Goal: Task Accomplishment & Management: Manage account settings

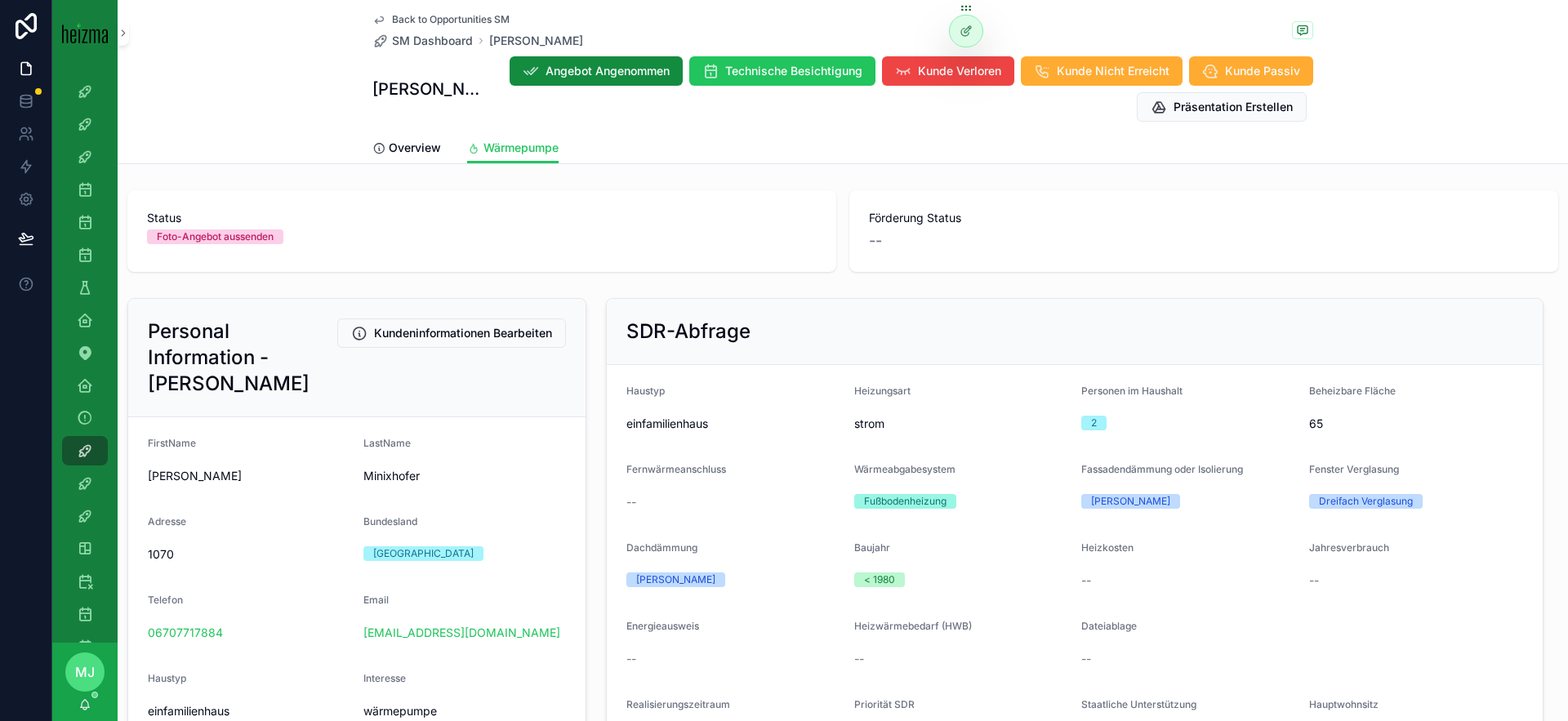
scroll to position [1102, 0]
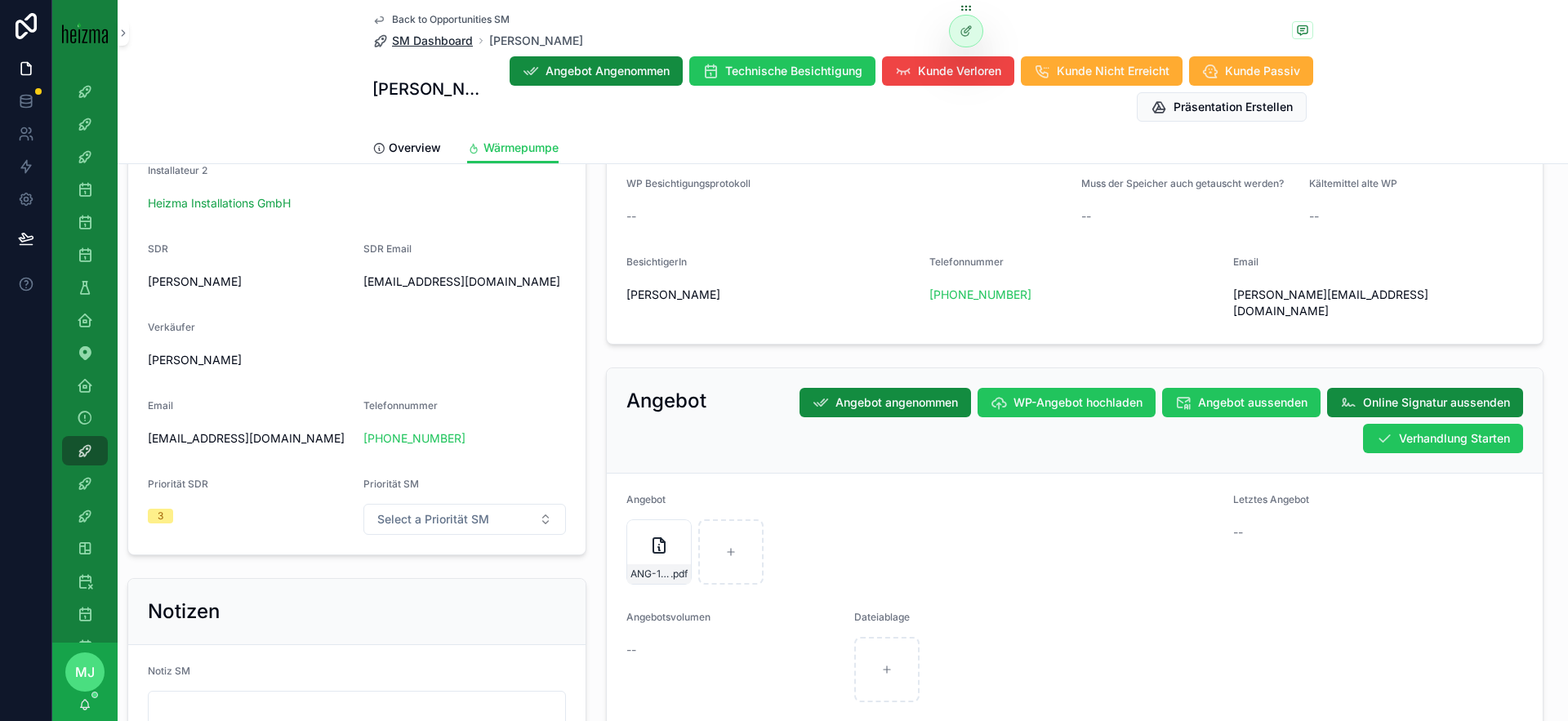
click at [434, 40] on span "SM Dashboard" at bounding box center [432, 41] width 80 height 16
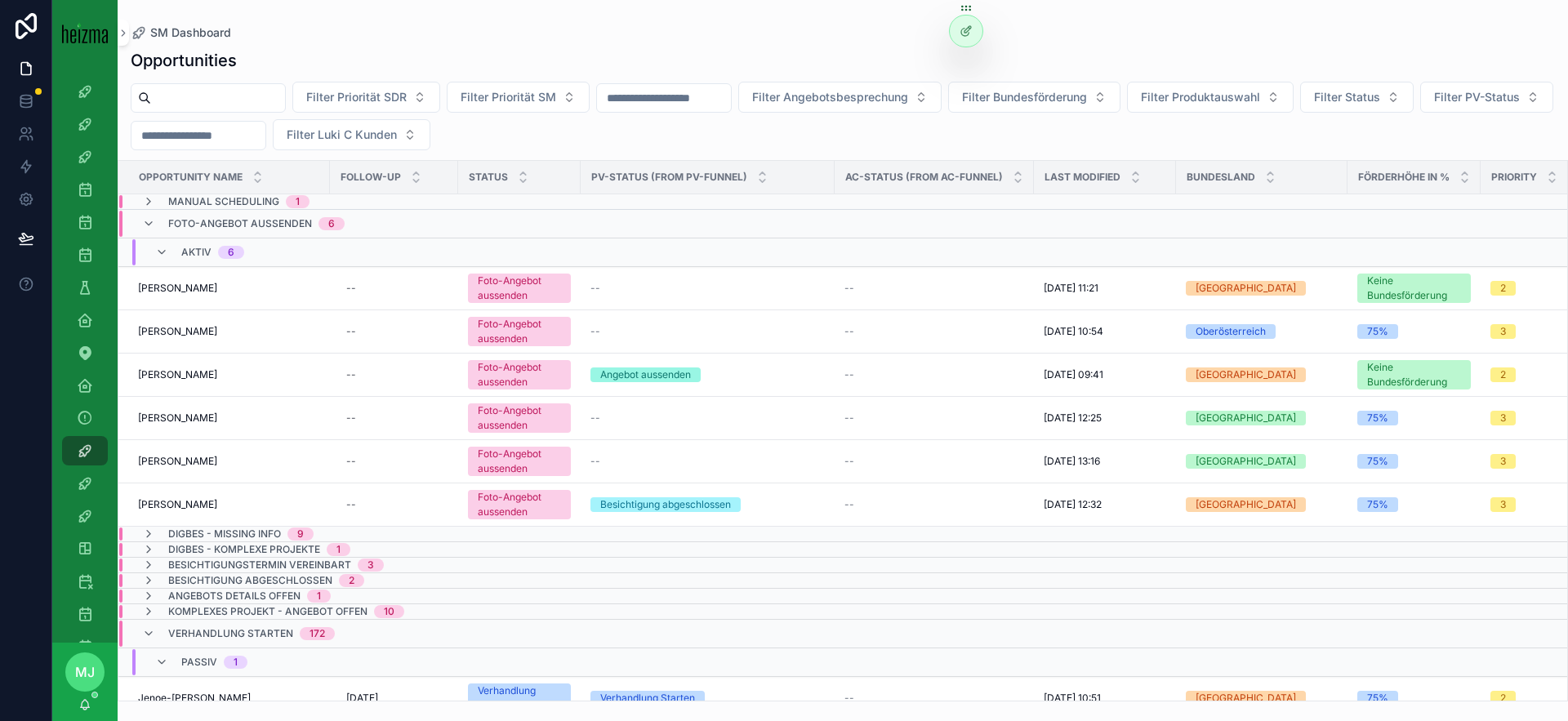
click at [225, 99] on input "scrollable content" at bounding box center [218, 98] width 134 height 23
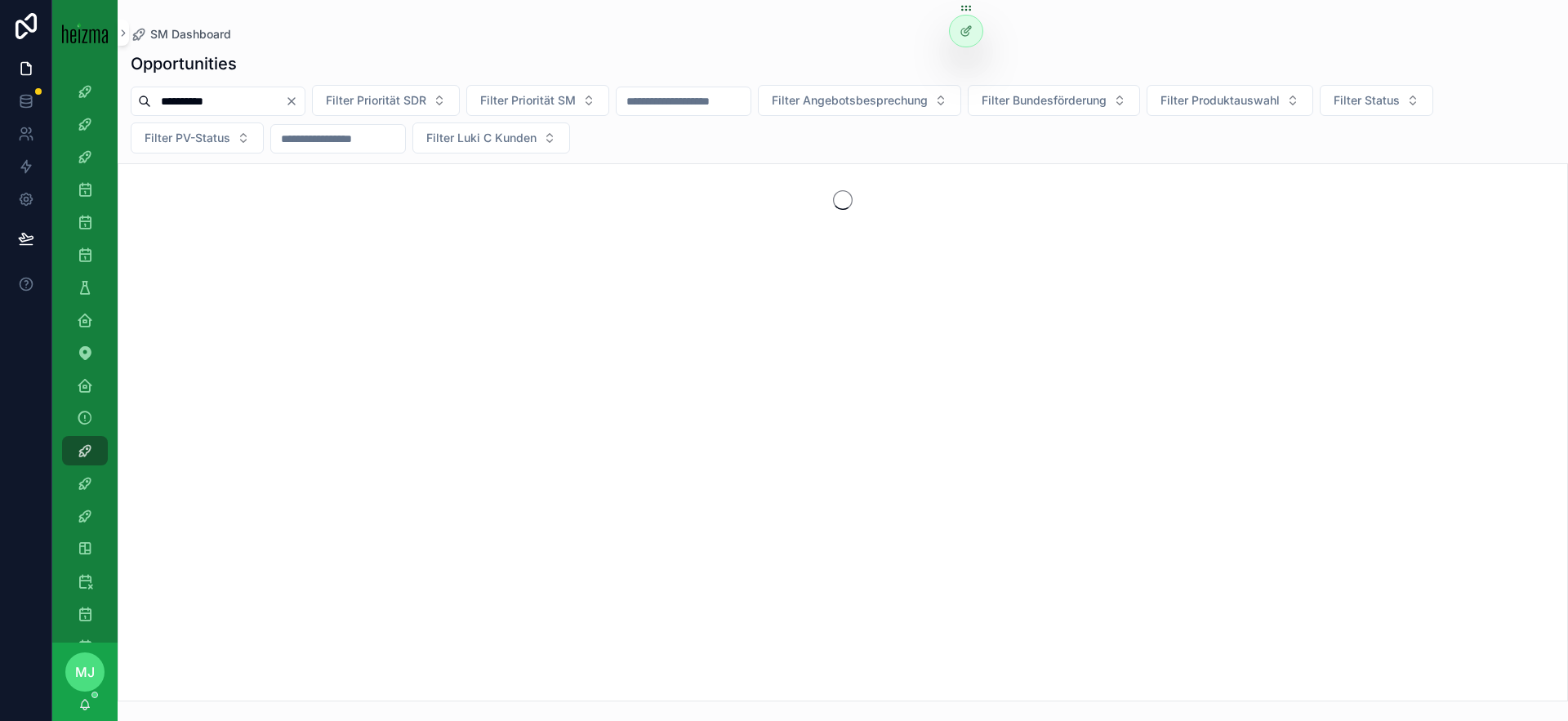
click at [197, 104] on input "**********" at bounding box center [218, 102] width 134 height 23
type input "**********"
click at [700, 164] on div "scrollable content" at bounding box center [843, 433] width 1450 height 539
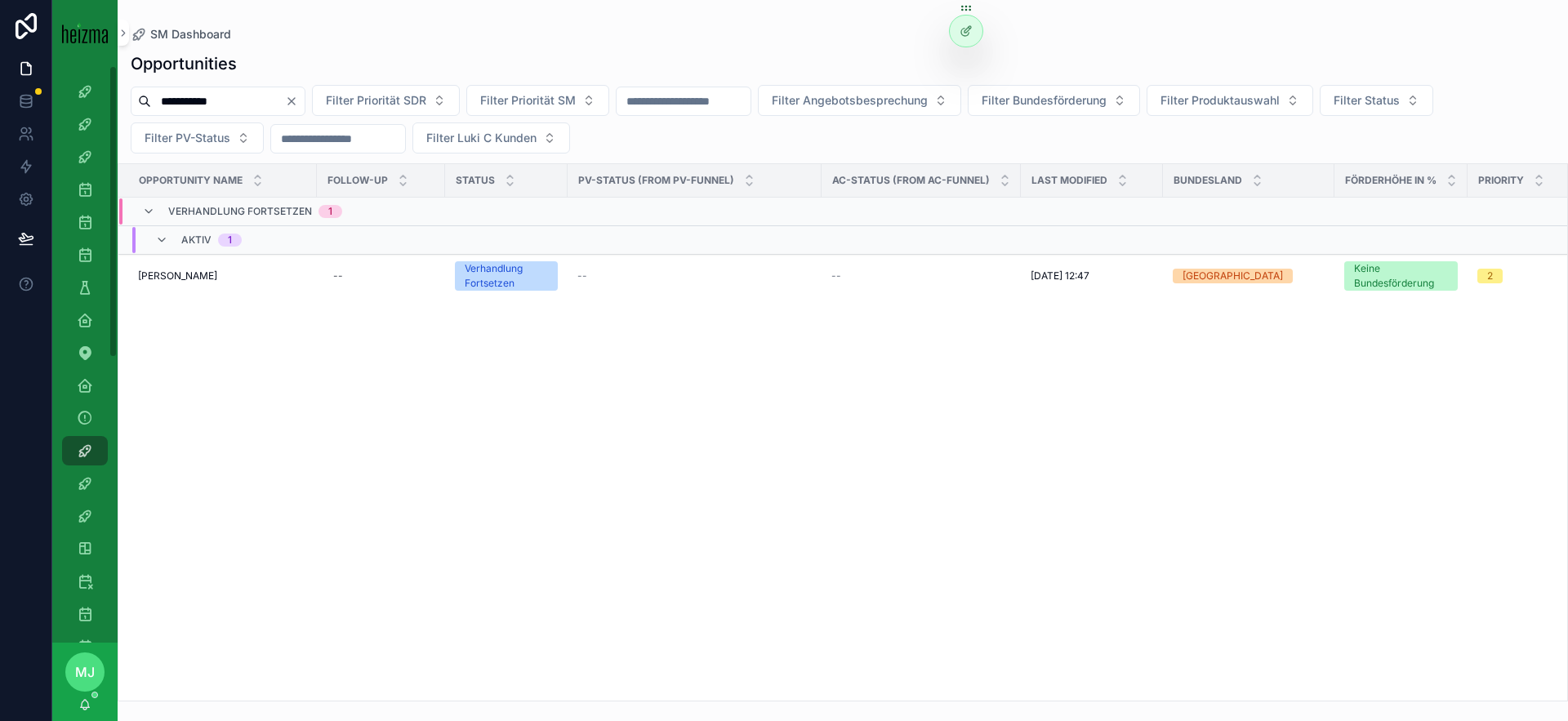
drag, startPoint x: 183, startPoint y: 272, endPoint x: 241, endPoint y: 295, distance: 62.4
click at [183, 272] on span "[PERSON_NAME]" at bounding box center [178, 276] width 80 height 13
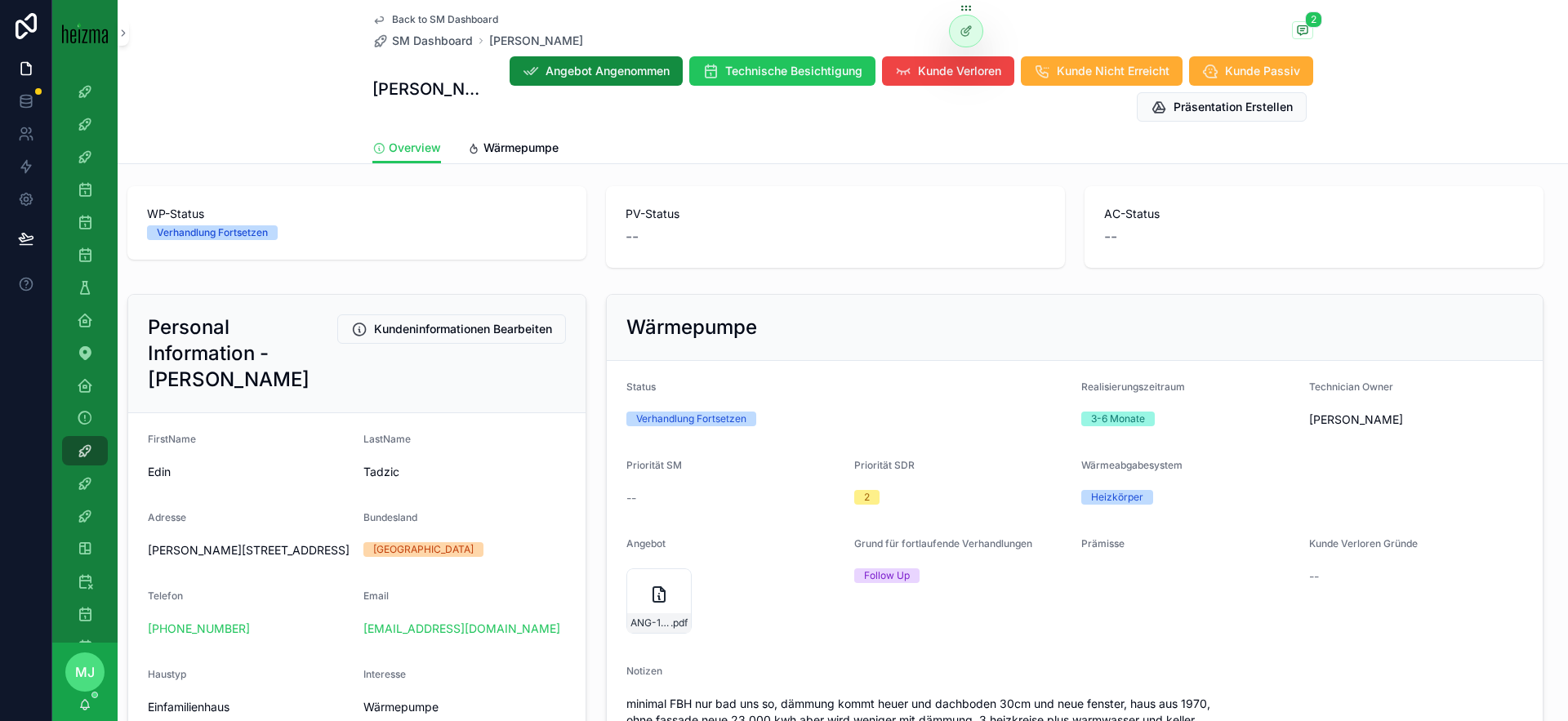
scroll to position [70, 0]
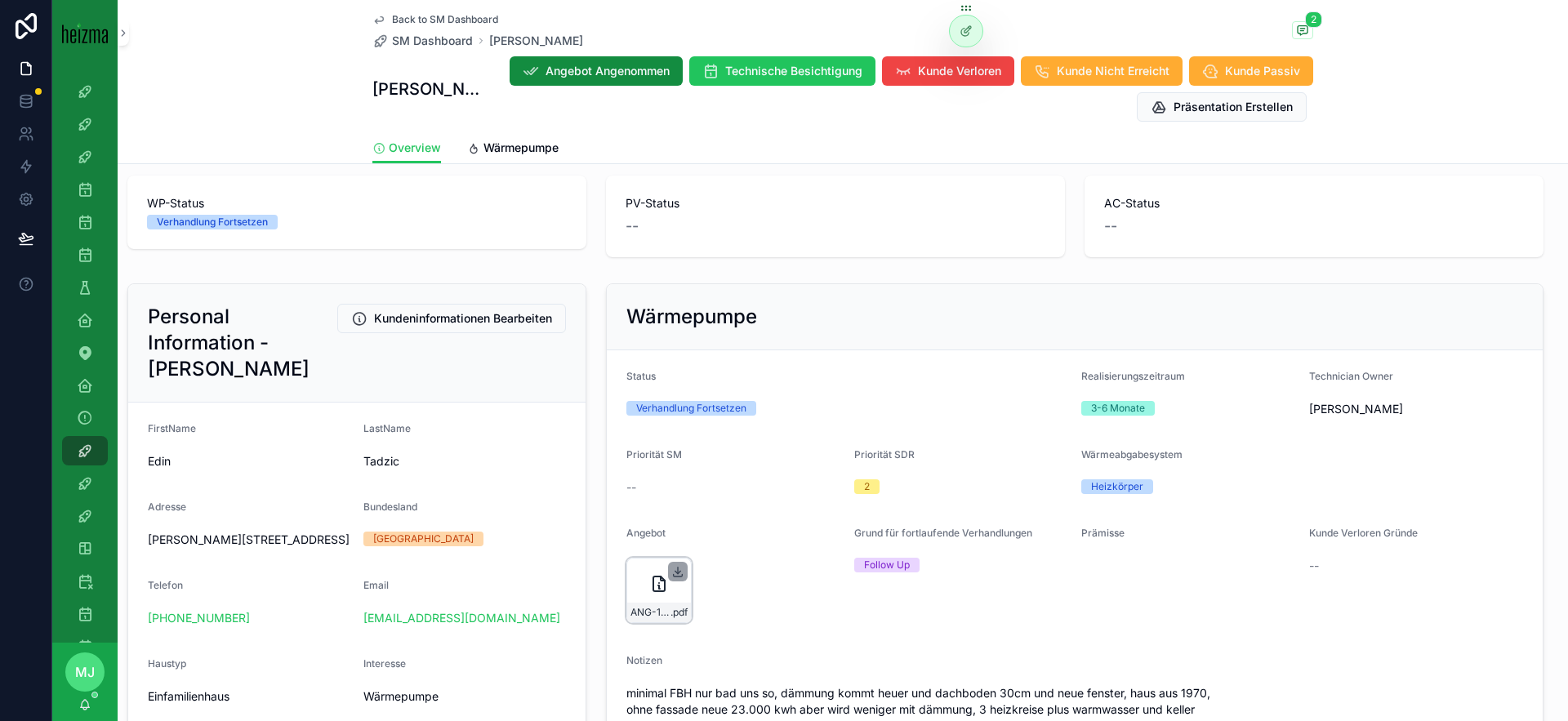
click at [678, 571] on icon "scrollable content" at bounding box center [677, 571] width 13 height 13
click at [616, 65] on span "Angebot Angenommen" at bounding box center [608, 71] width 124 height 16
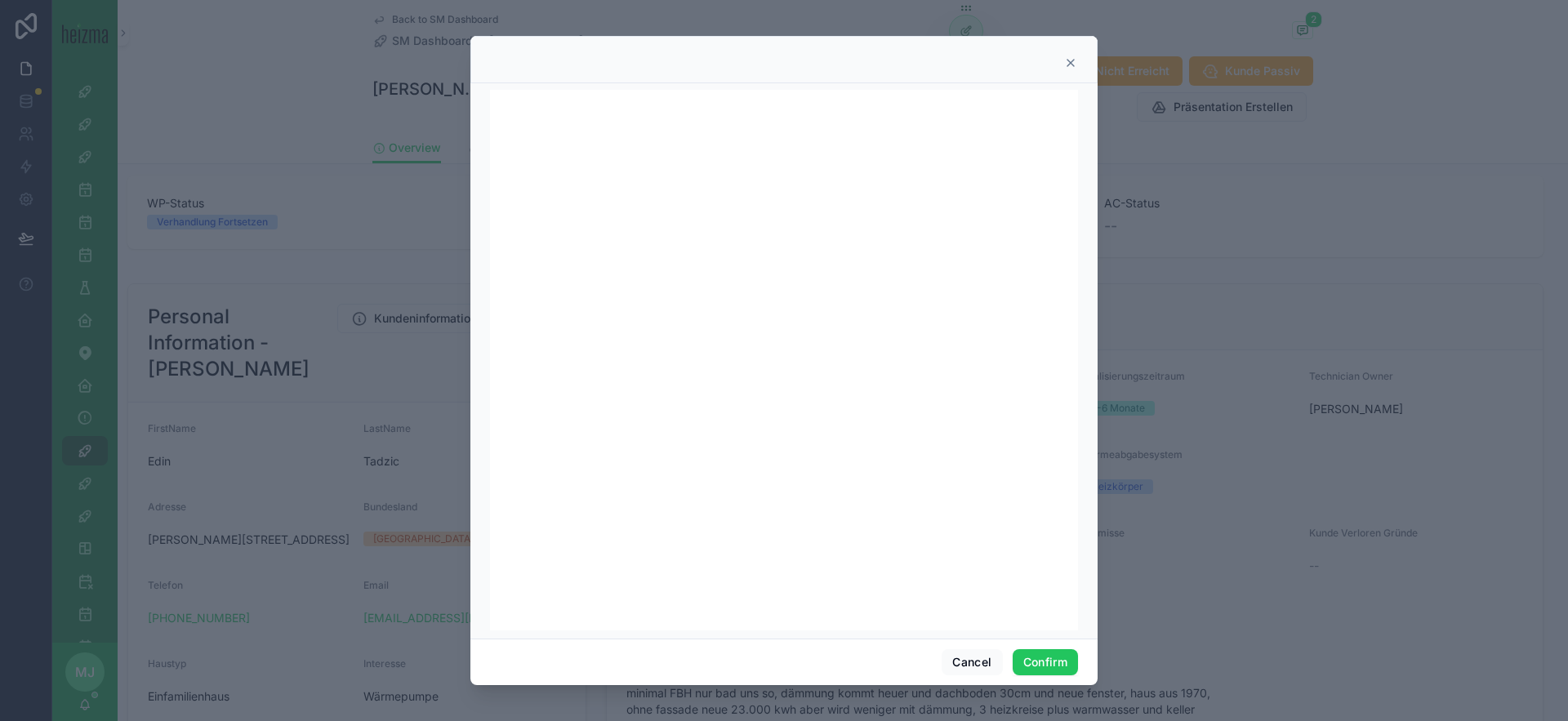
scroll to position [5, 0]
click at [1062, 665] on button "Confirm" at bounding box center [1045, 663] width 65 height 27
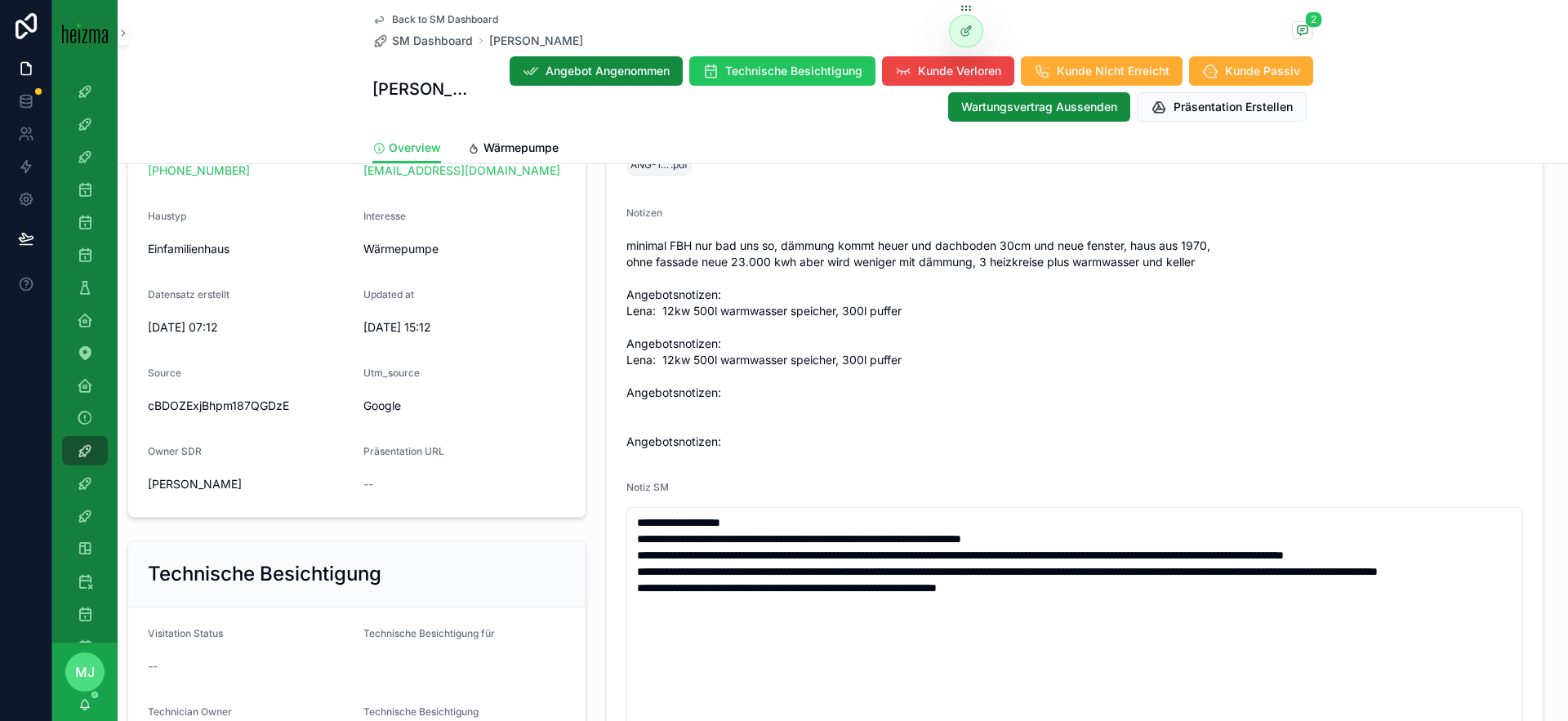
scroll to position [533, 0]
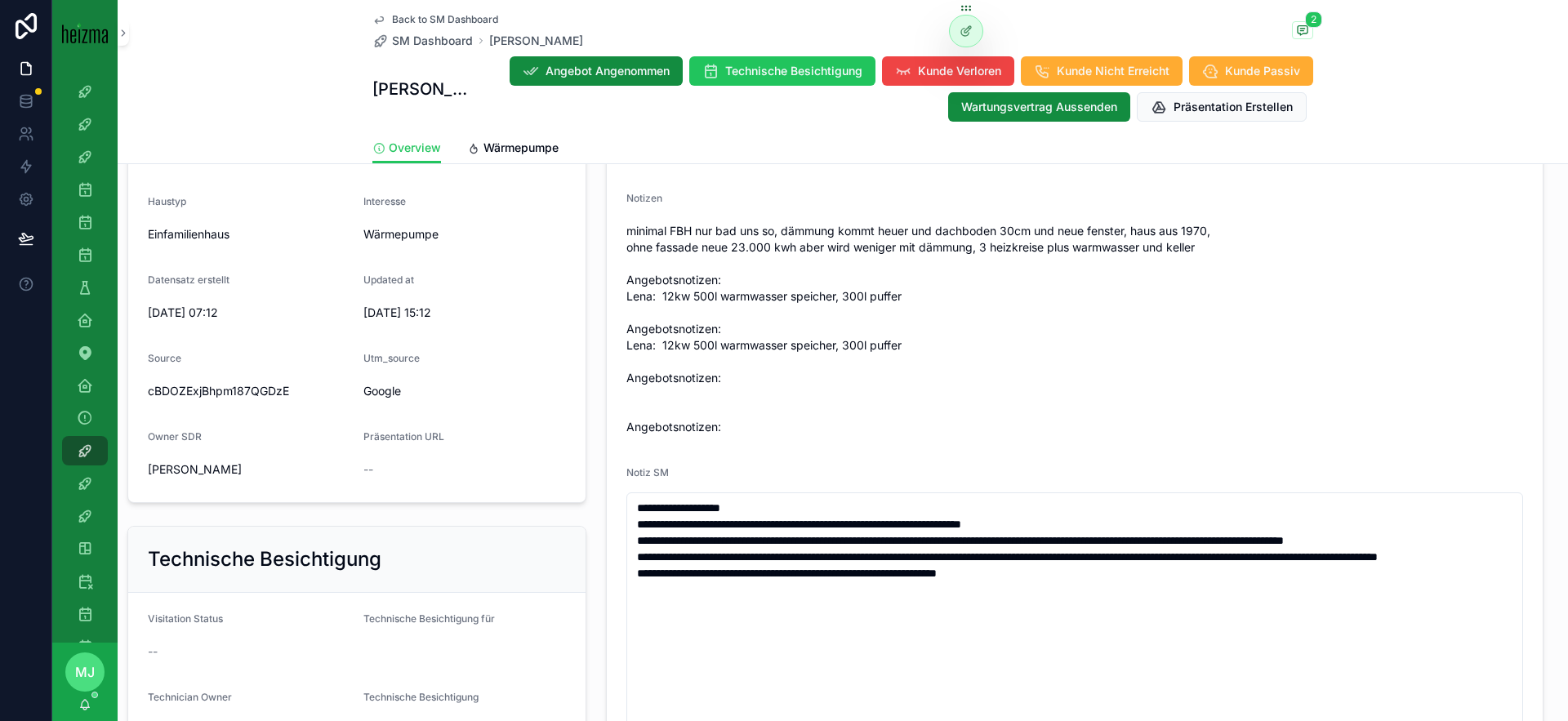
click at [838, 376] on span "minimal FBH nur bad uns so, dämmung kommt heuer und dachboden 30cm und neue fen…" at bounding box center [1075, 329] width 897 height 212
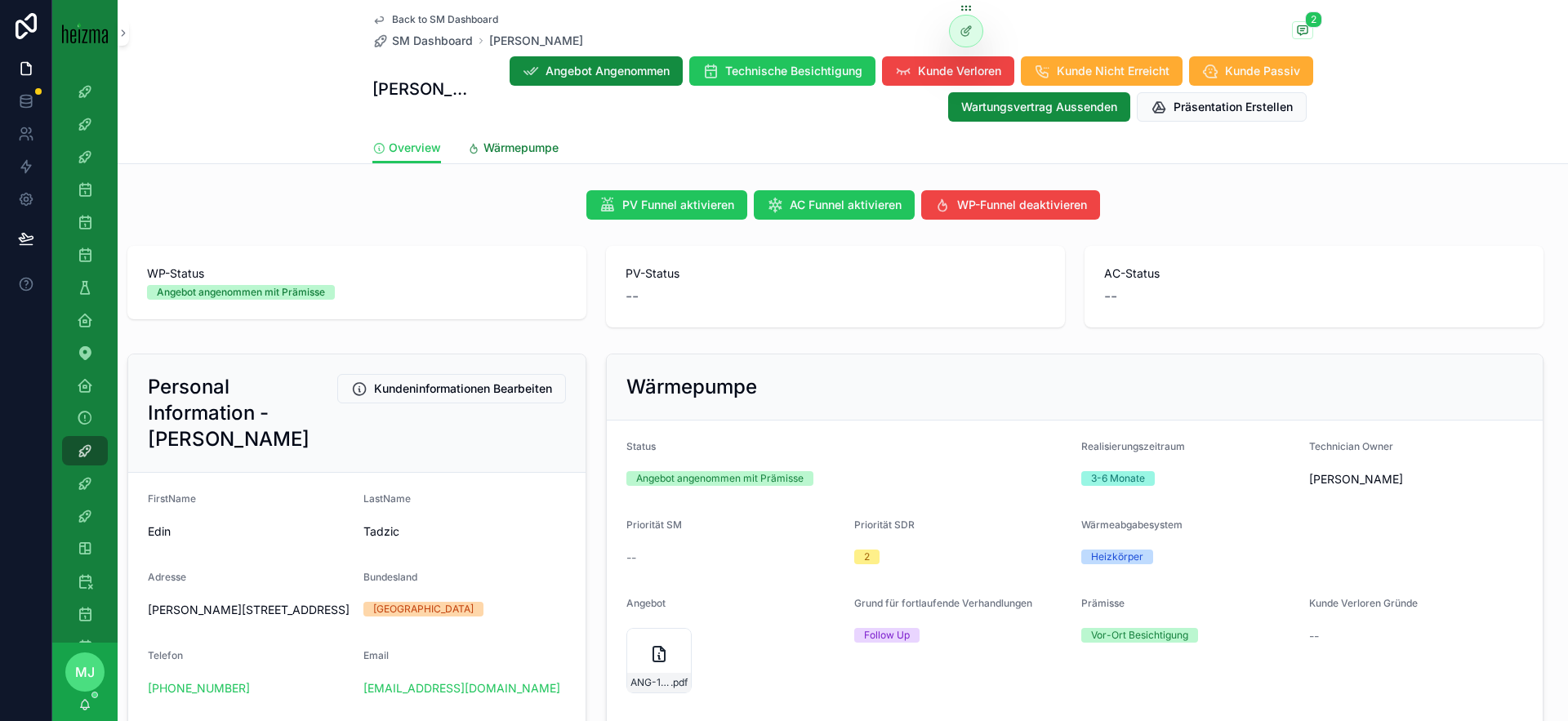
click at [504, 147] on span "Wärmepumpe" at bounding box center [521, 148] width 75 height 16
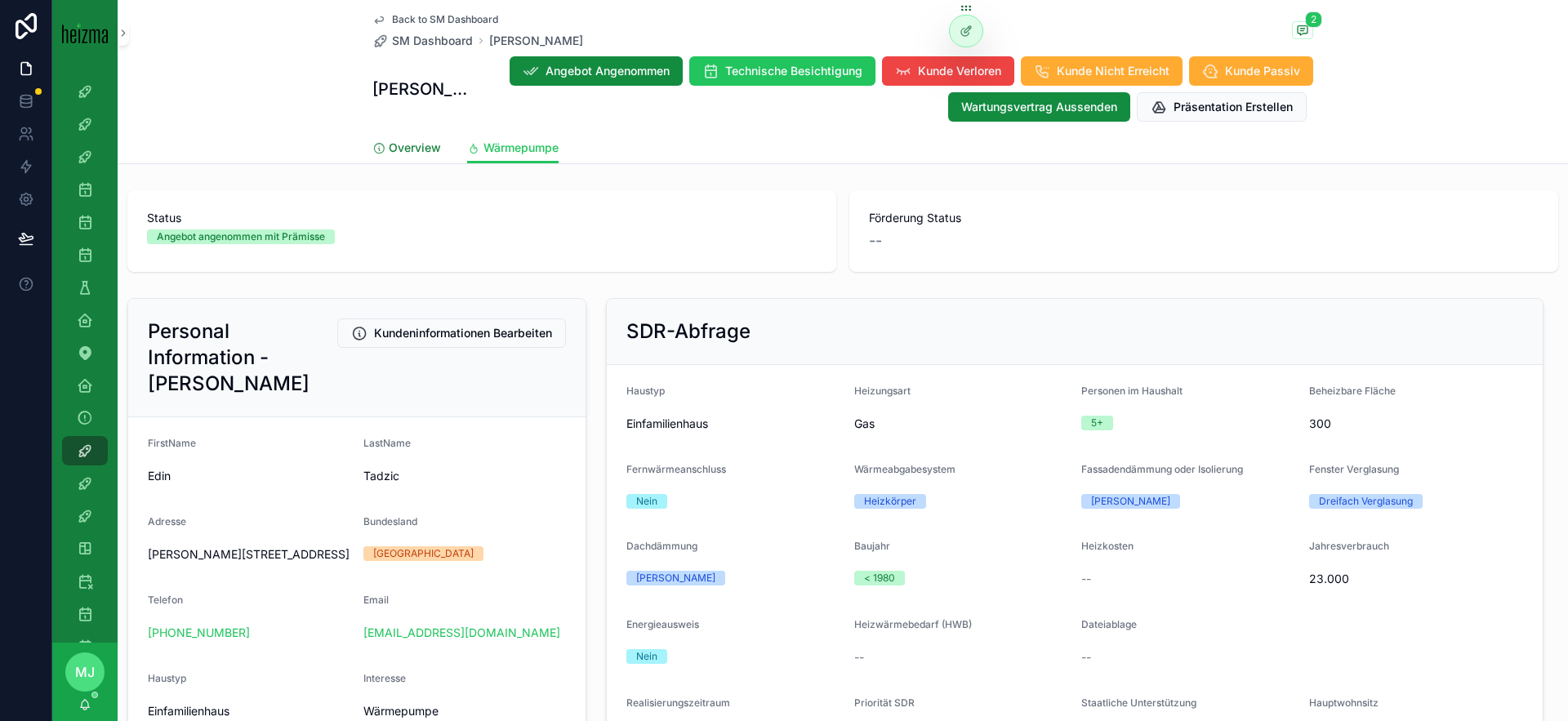
click at [400, 154] on span "Overview" at bounding box center [415, 148] width 52 height 16
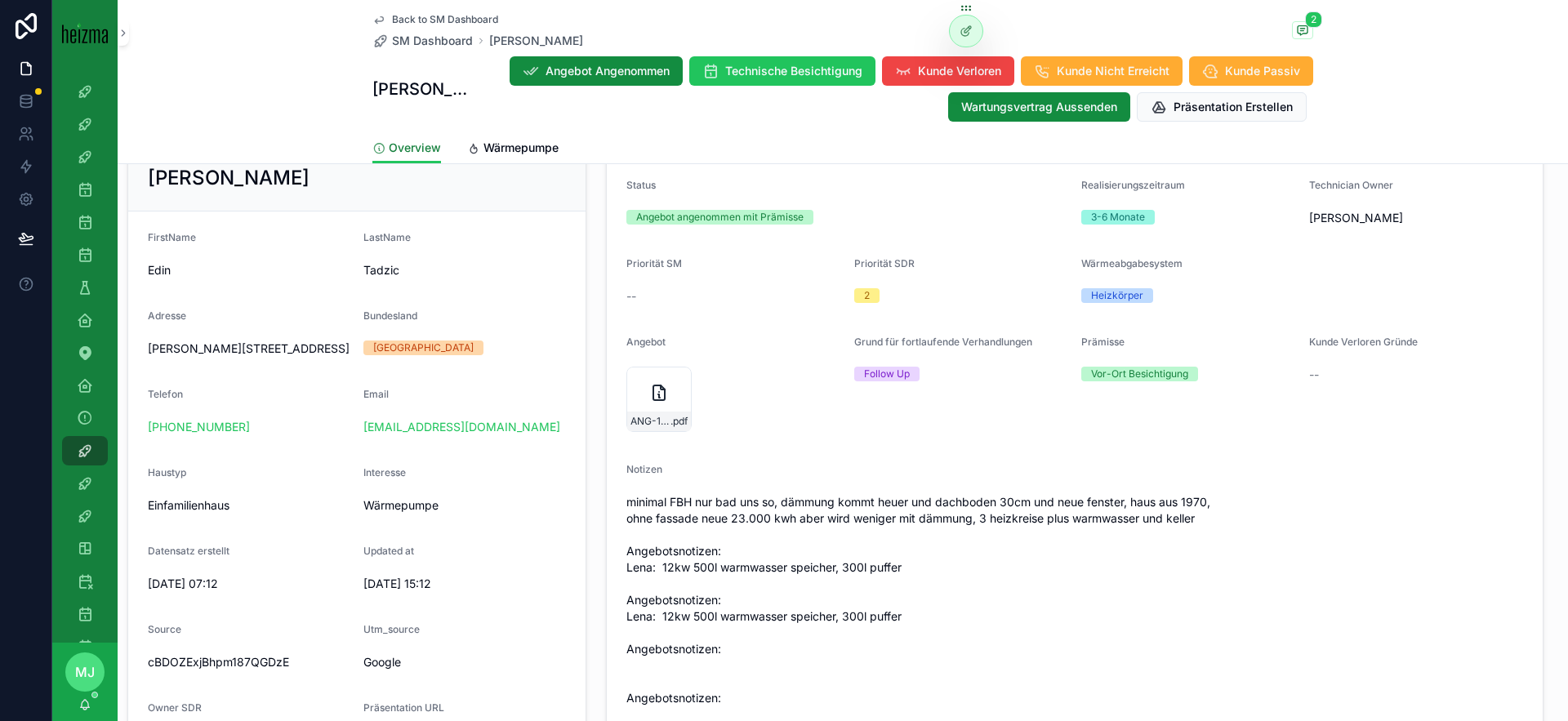
scroll to position [434, 0]
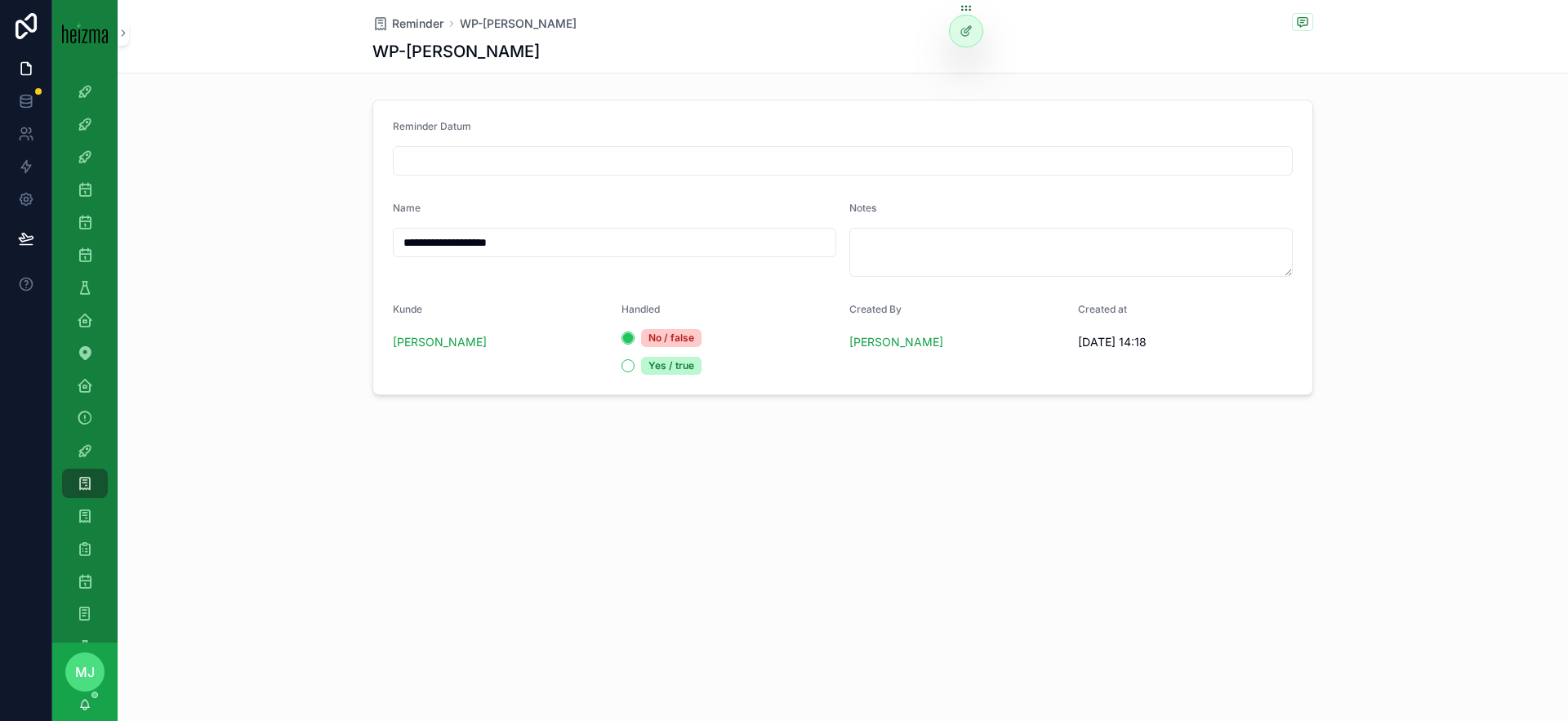
click at [609, 265] on div "**********" at bounding box center [614, 239] width 443 height 75
click at [81, 441] on div "SM Dashboard" at bounding box center [85, 451] width 27 height 27
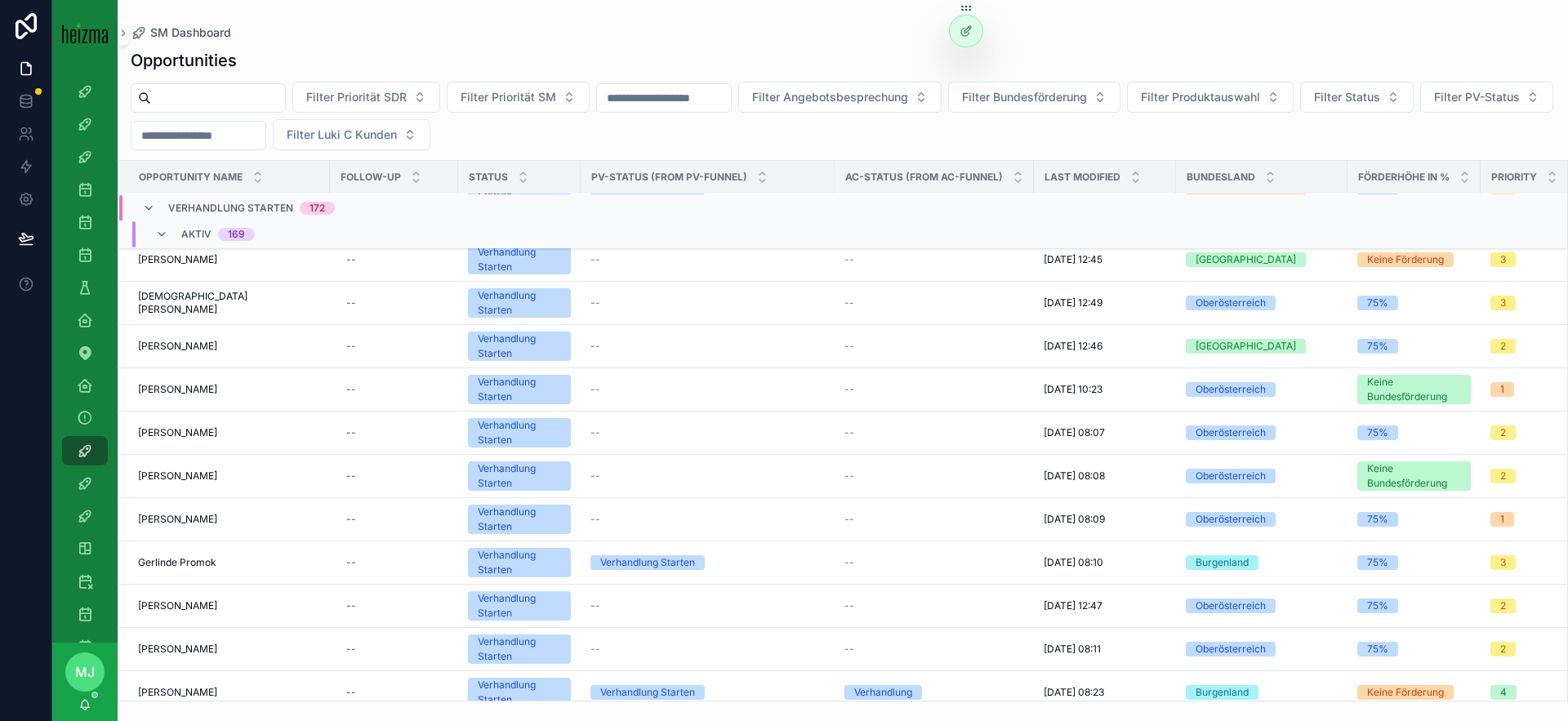
scroll to position [1178, 0]
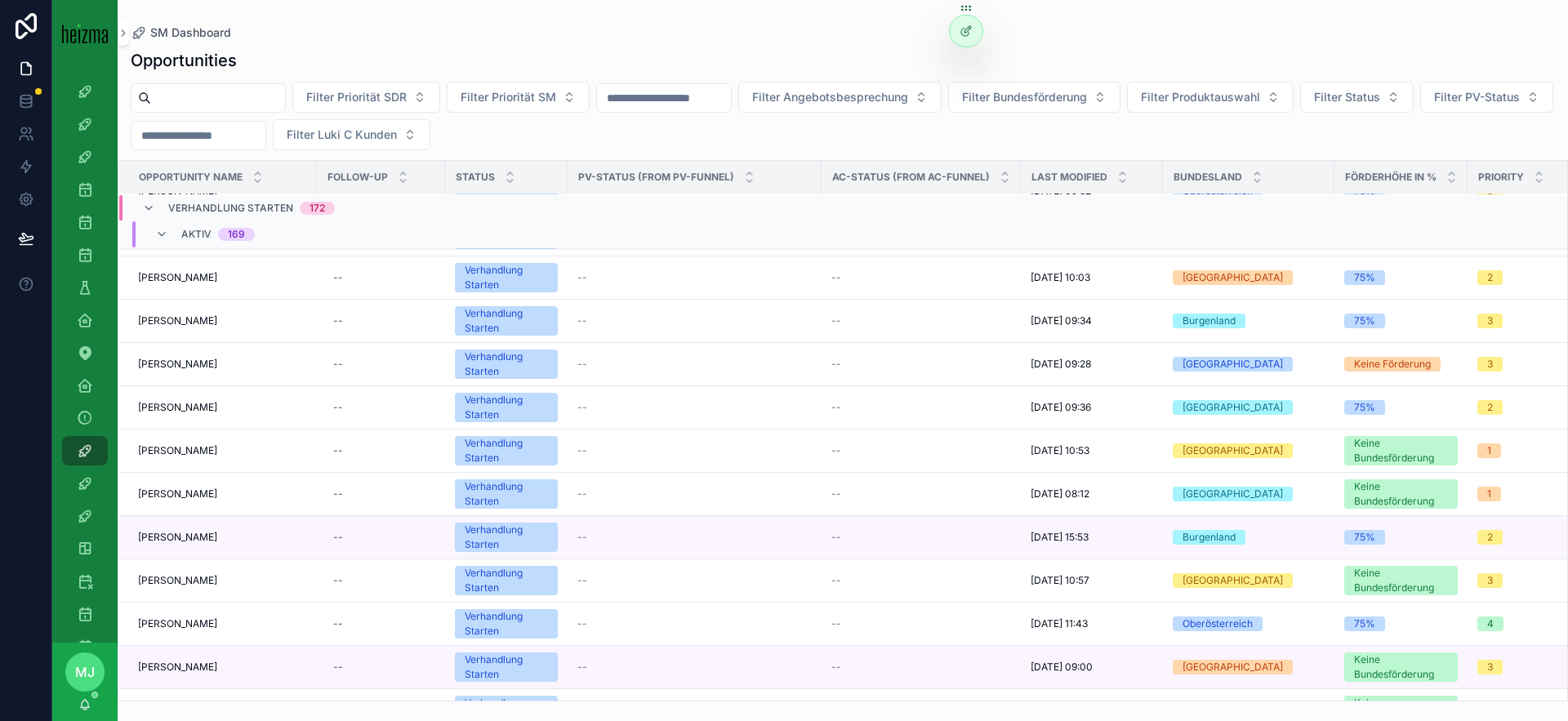
click at [220, 97] on input "scrollable content" at bounding box center [218, 98] width 134 height 23
click at [431, 68] on div "Opportunities" at bounding box center [843, 60] width 1424 height 23
click at [191, 101] on input "scrollable content" at bounding box center [218, 98] width 134 height 23
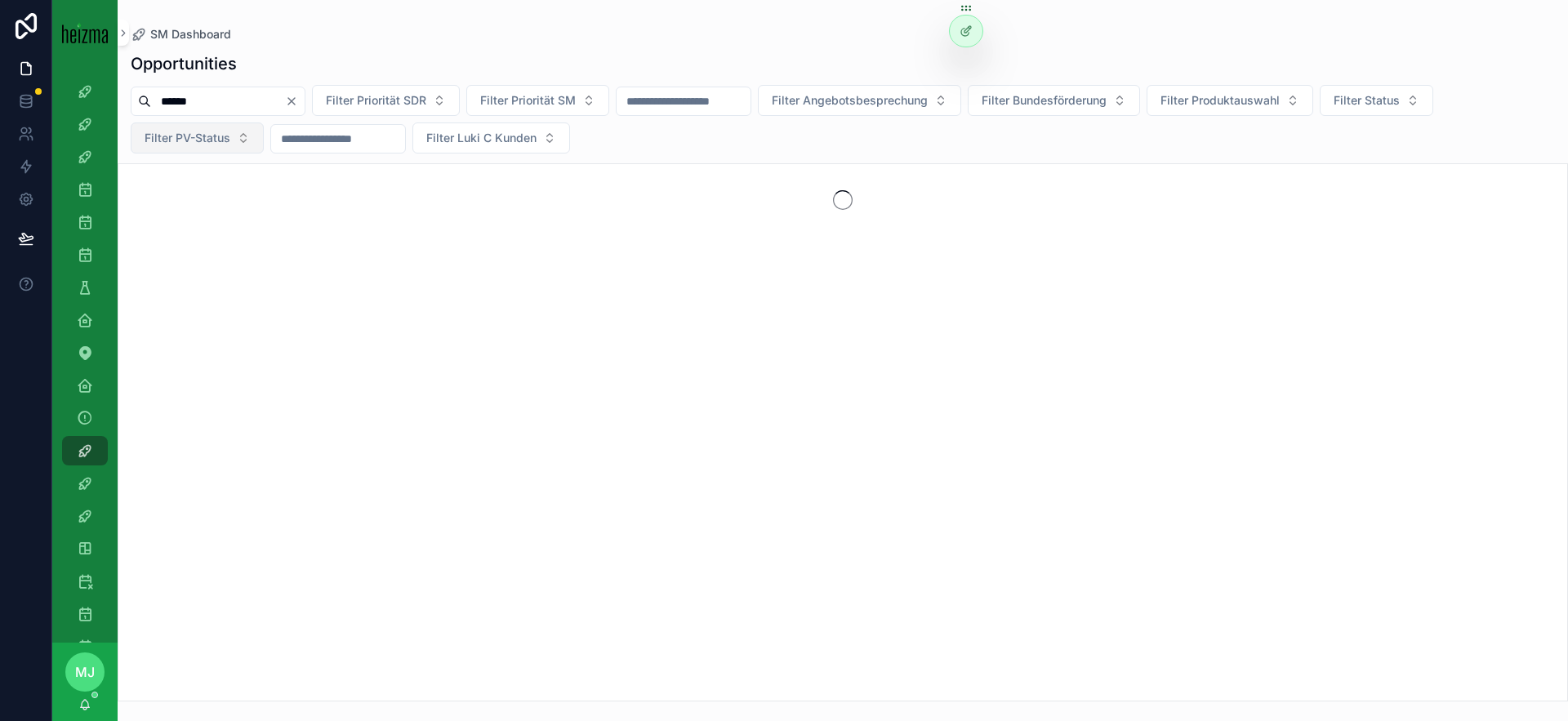
click at [249, 138] on button "Filter PV-Status" at bounding box center [197, 138] width 134 height 31
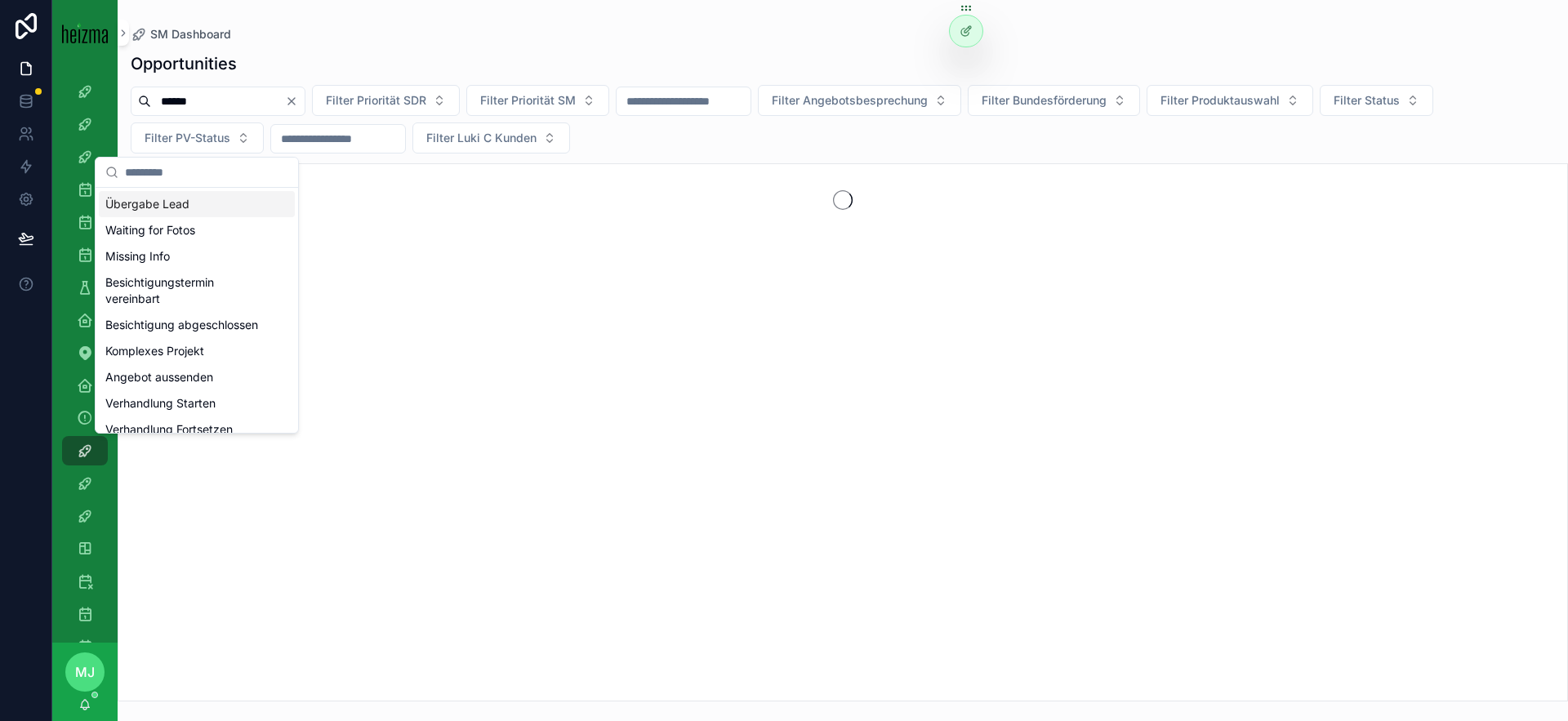
click at [229, 112] on div "******" at bounding box center [218, 101] width 175 height 29
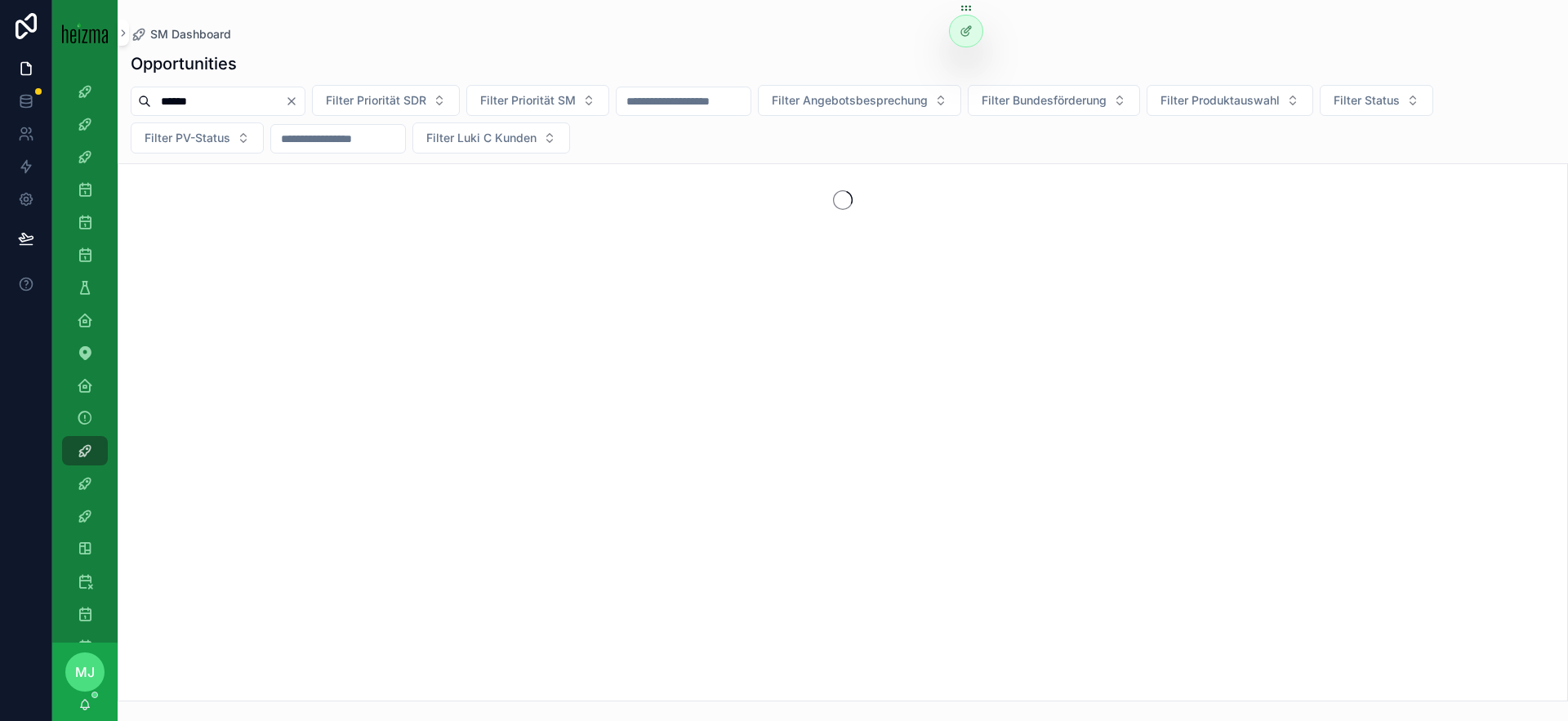
click at [223, 108] on input "******" at bounding box center [218, 102] width 134 height 23
type input "**********"
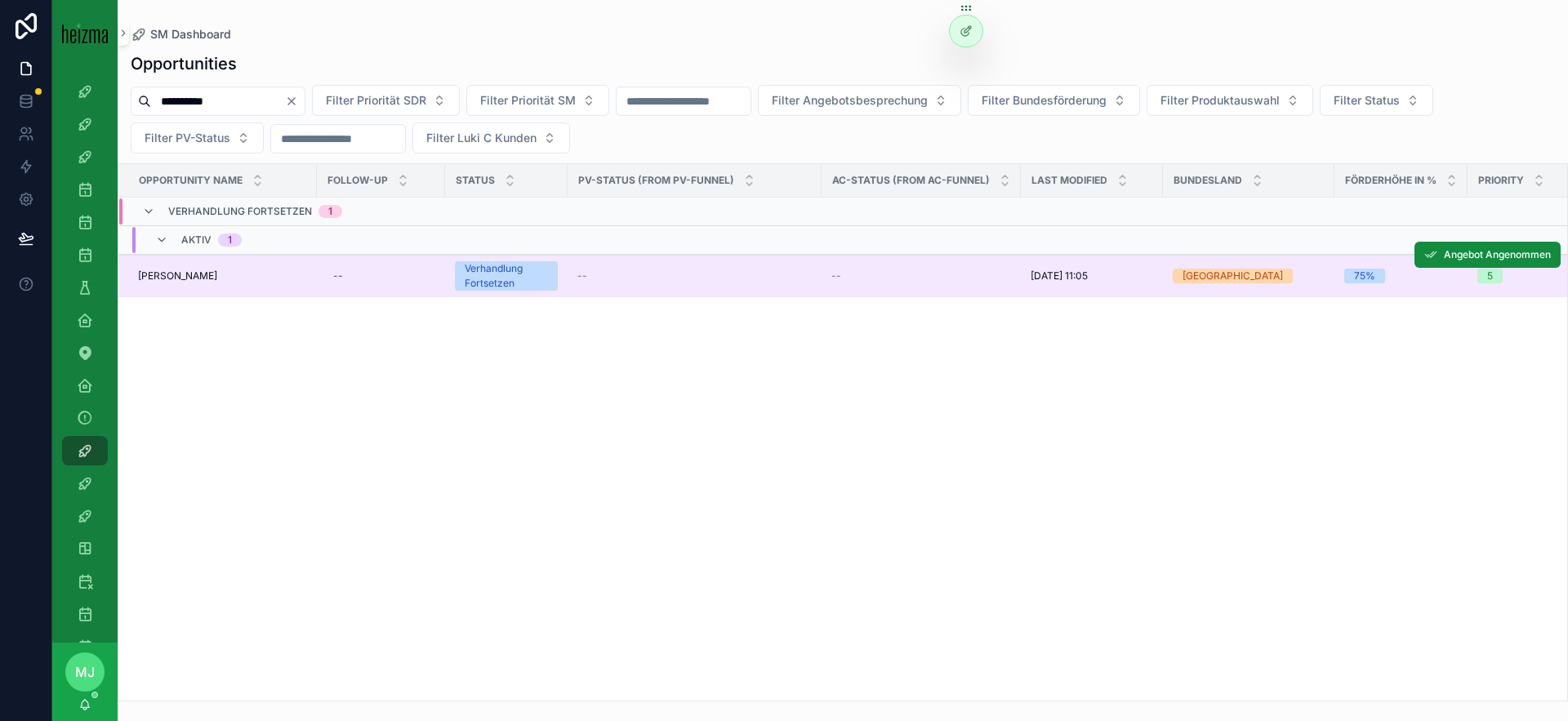
drag, startPoint x: 200, startPoint y: 277, endPoint x: 345, endPoint y: 345, distance: 160.2
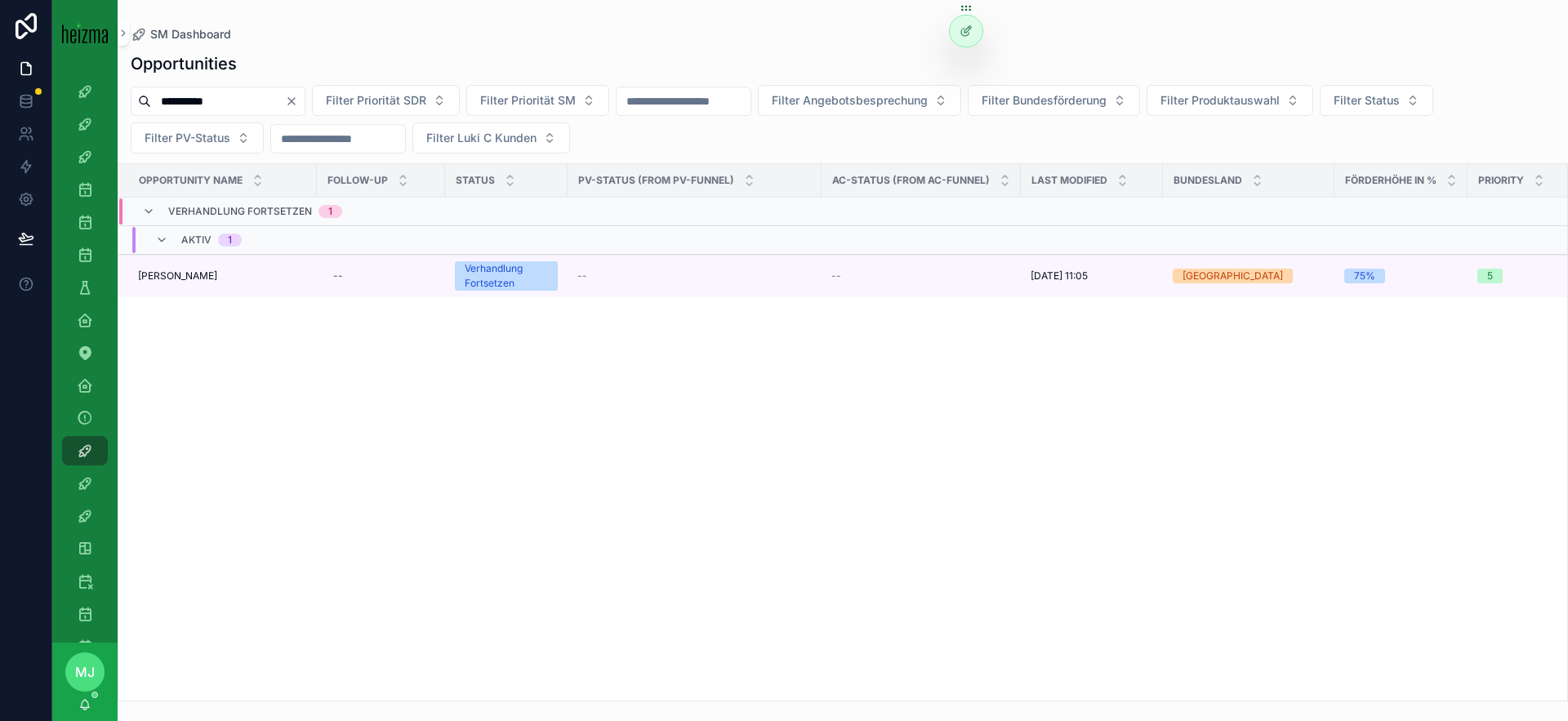
click at [200, 277] on span "Richard Kindermann" at bounding box center [178, 276] width 80 height 13
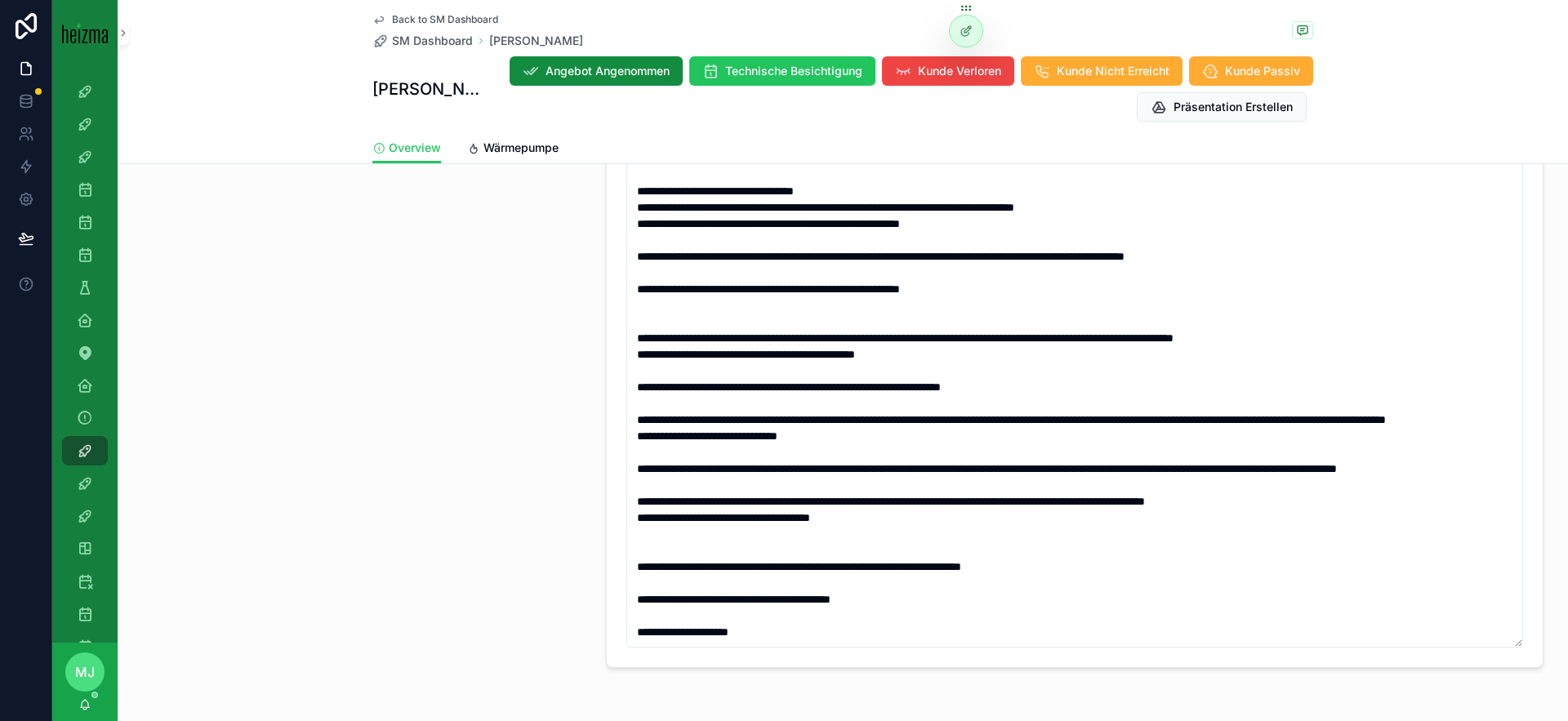
scroll to position [1461, 0]
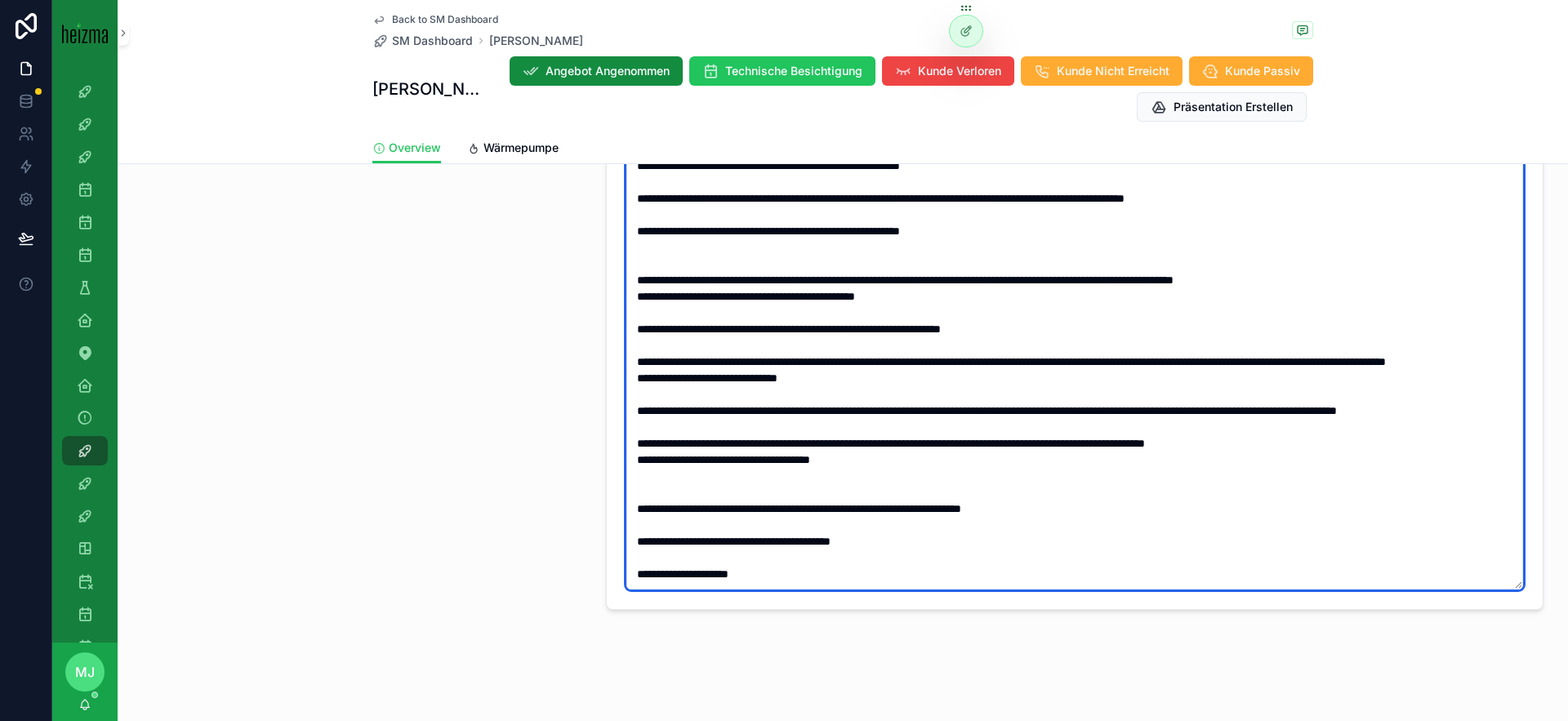
click at [787, 578] on textarea "scrollable content" at bounding box center [1075, 337] width 897 height 505
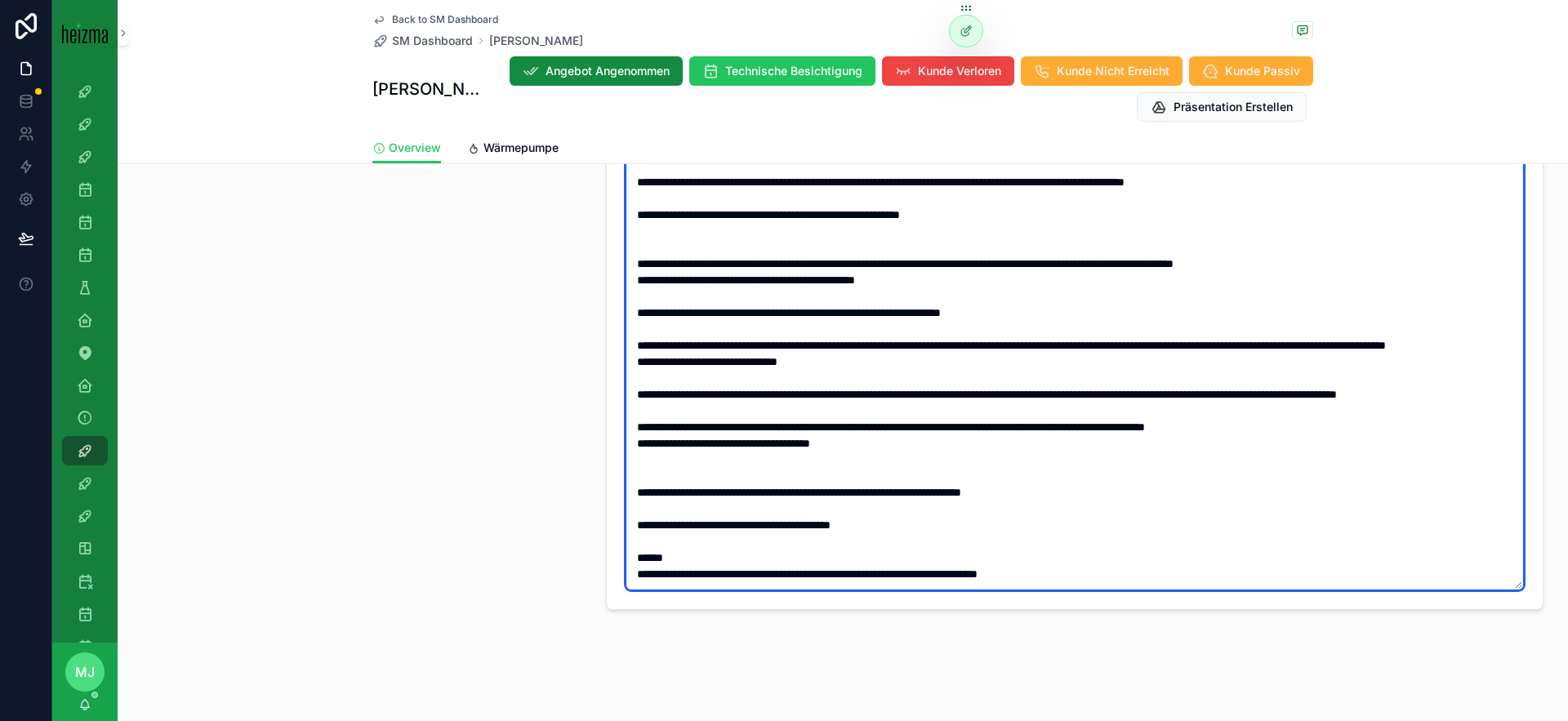
scroll to position [972, 0]
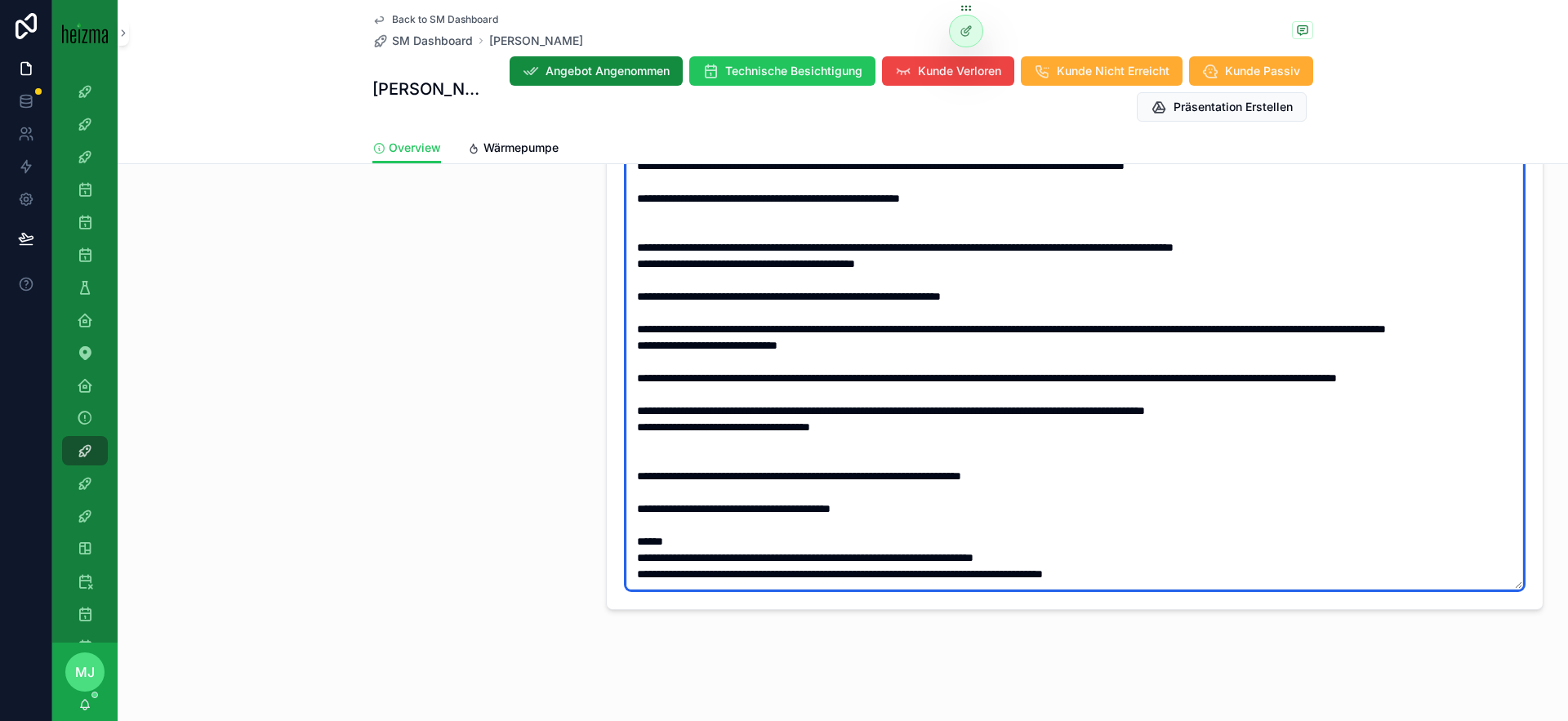
click at [670, 571] on textarea "scrollable content" at bounding box center [1075, 337] width 897 height 505
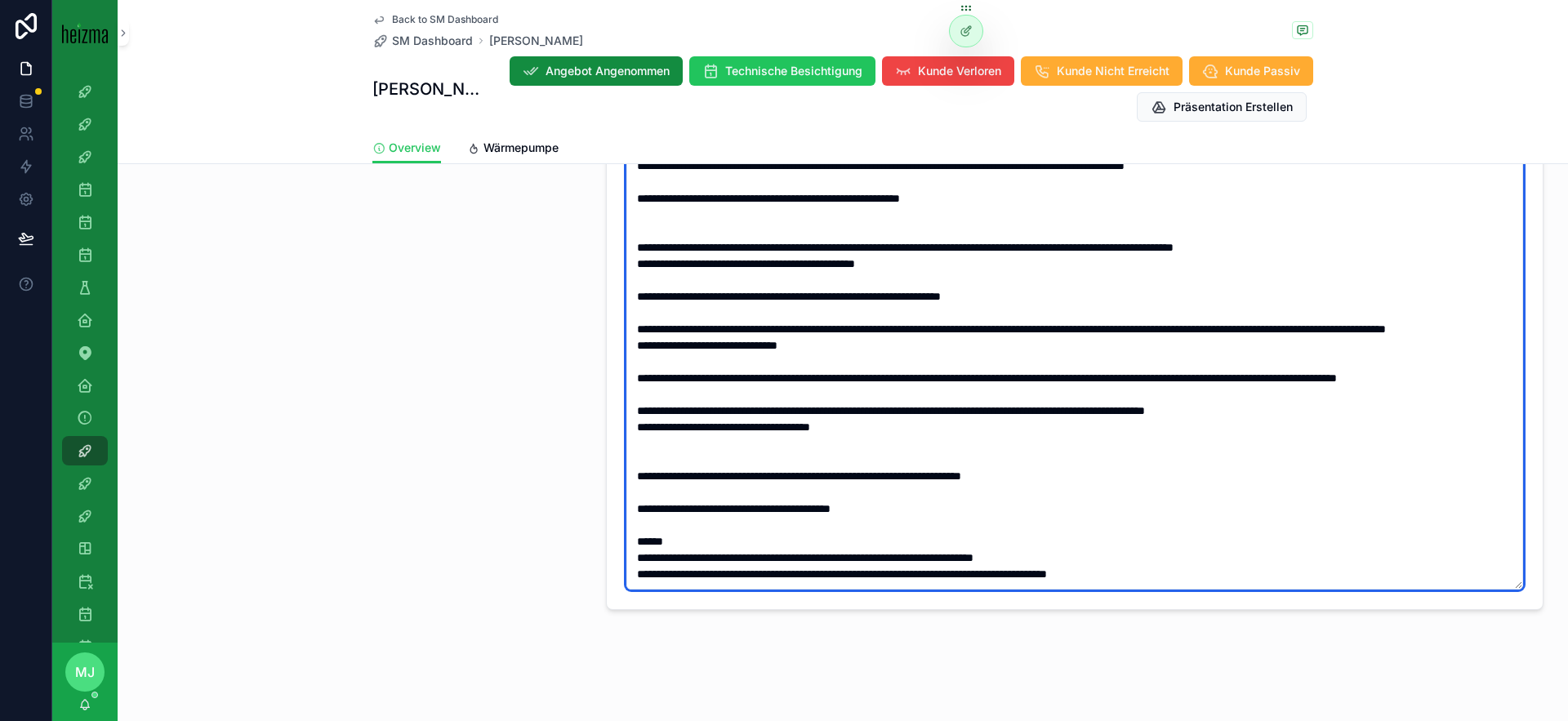
click at [1276, 571] on textarea "scrollable content" at bounding box center [1075, 337] width 897 height 505
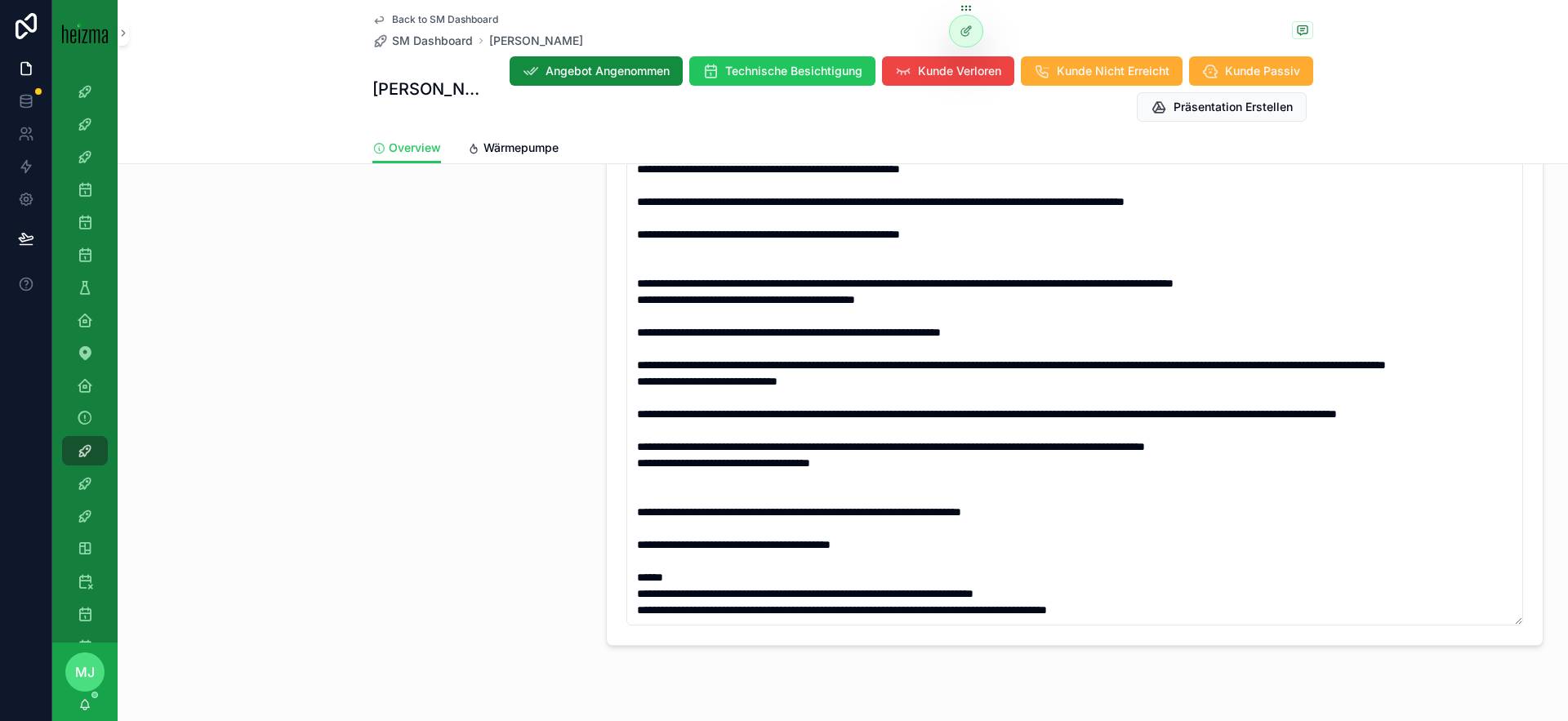
scroll to position [1461, 0]
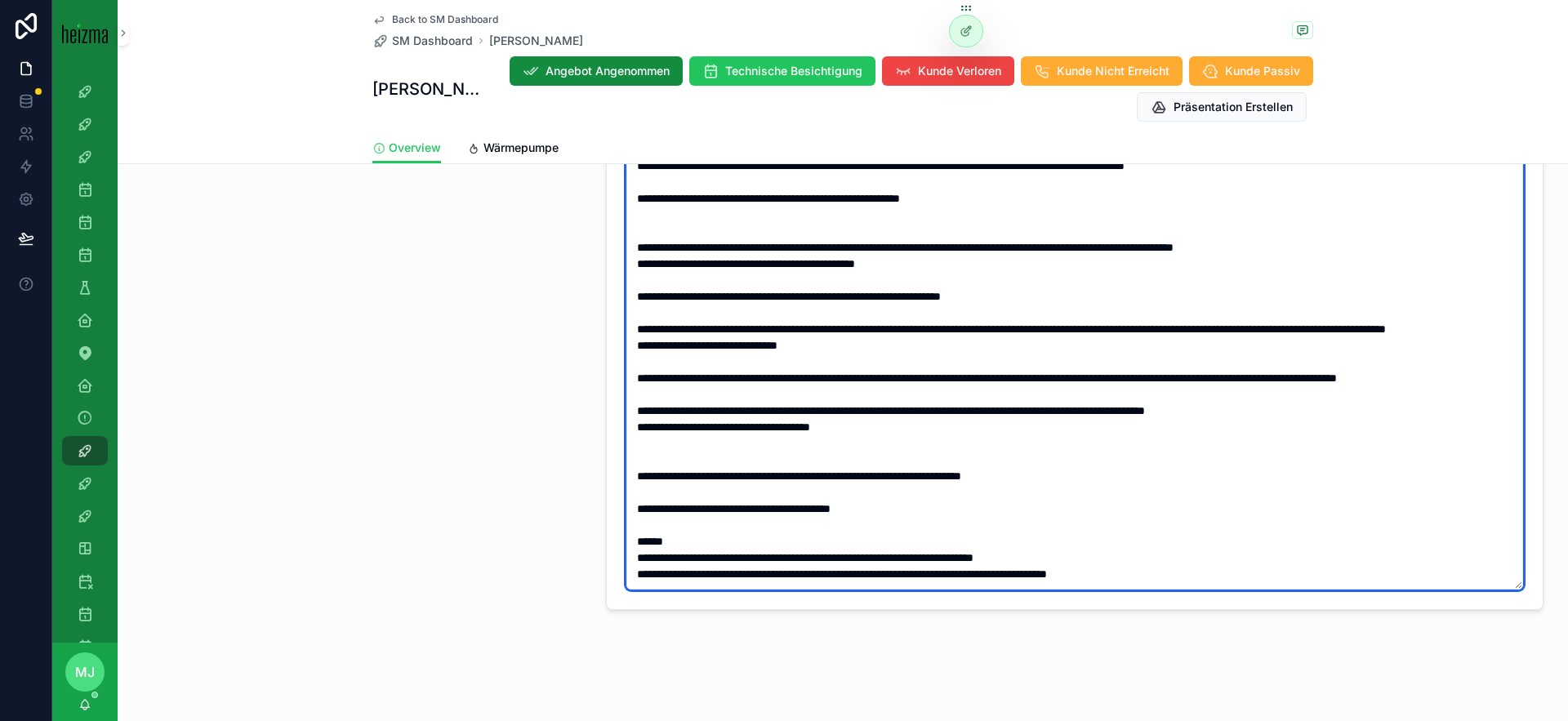
click at [1197, 588] on textarea "scrollable content" at bounding box center [1075, 337] width 897 height 505
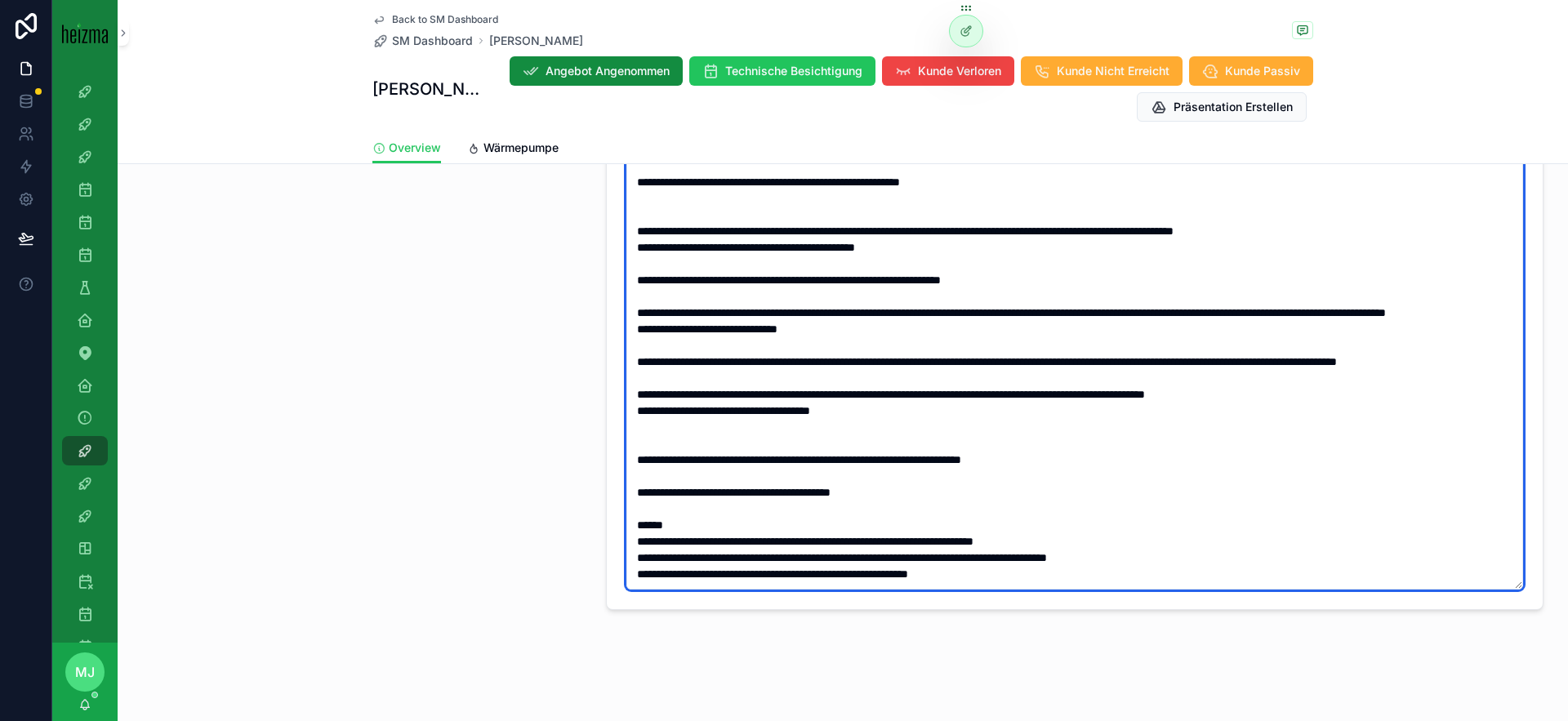
scroll to position [997, 0]
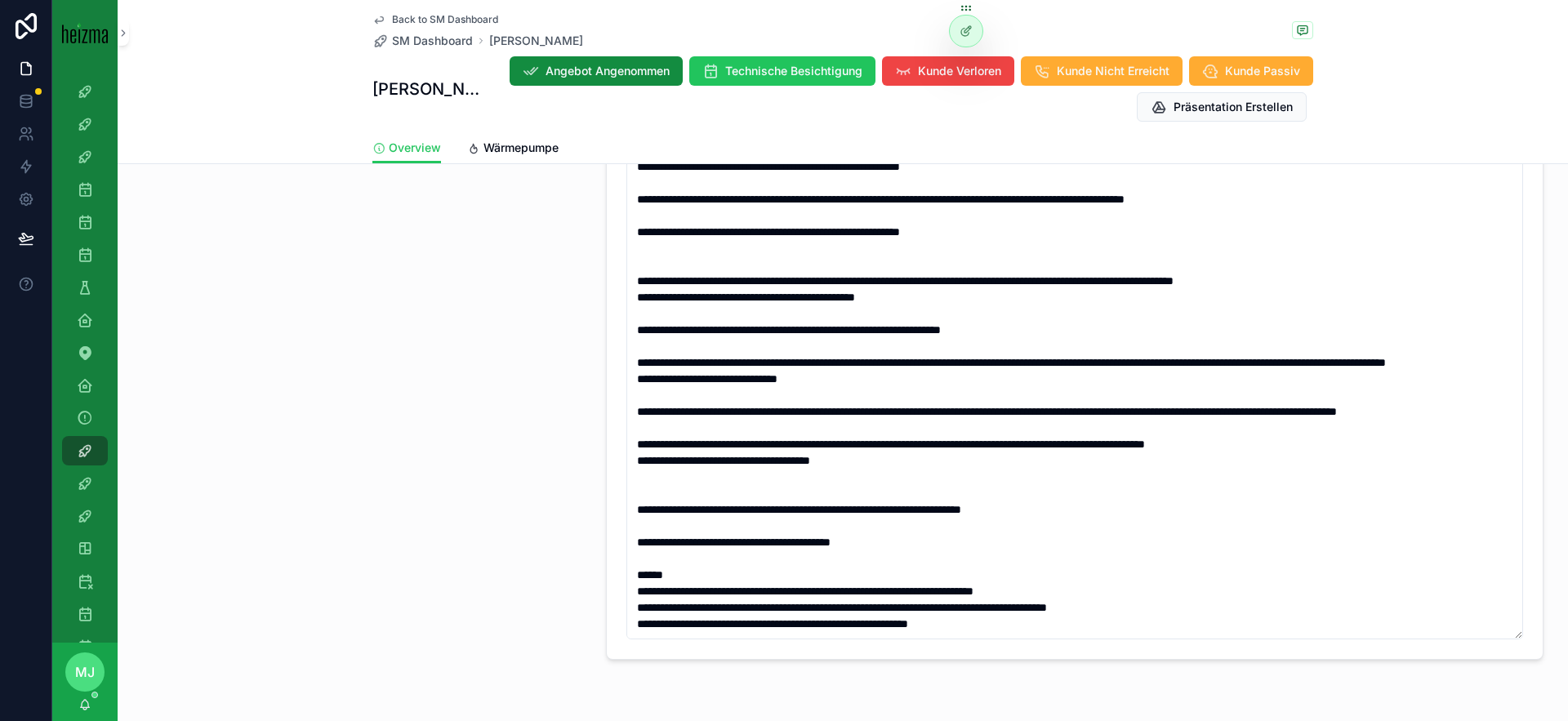
scroll to position [1461, 0]
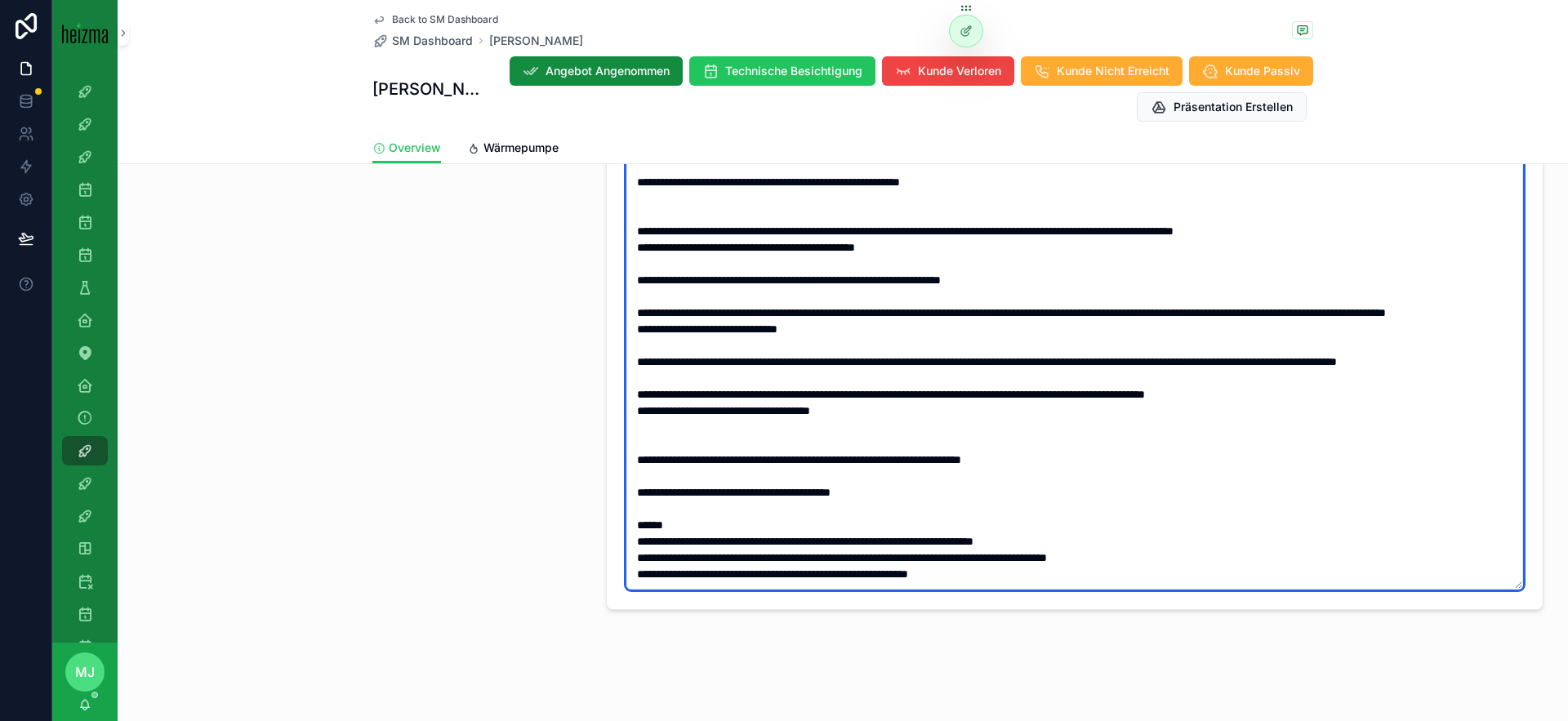
click at [1020, 577] on textarea "scrollable content" at bounding box center [1075, 337] width 897 height 505
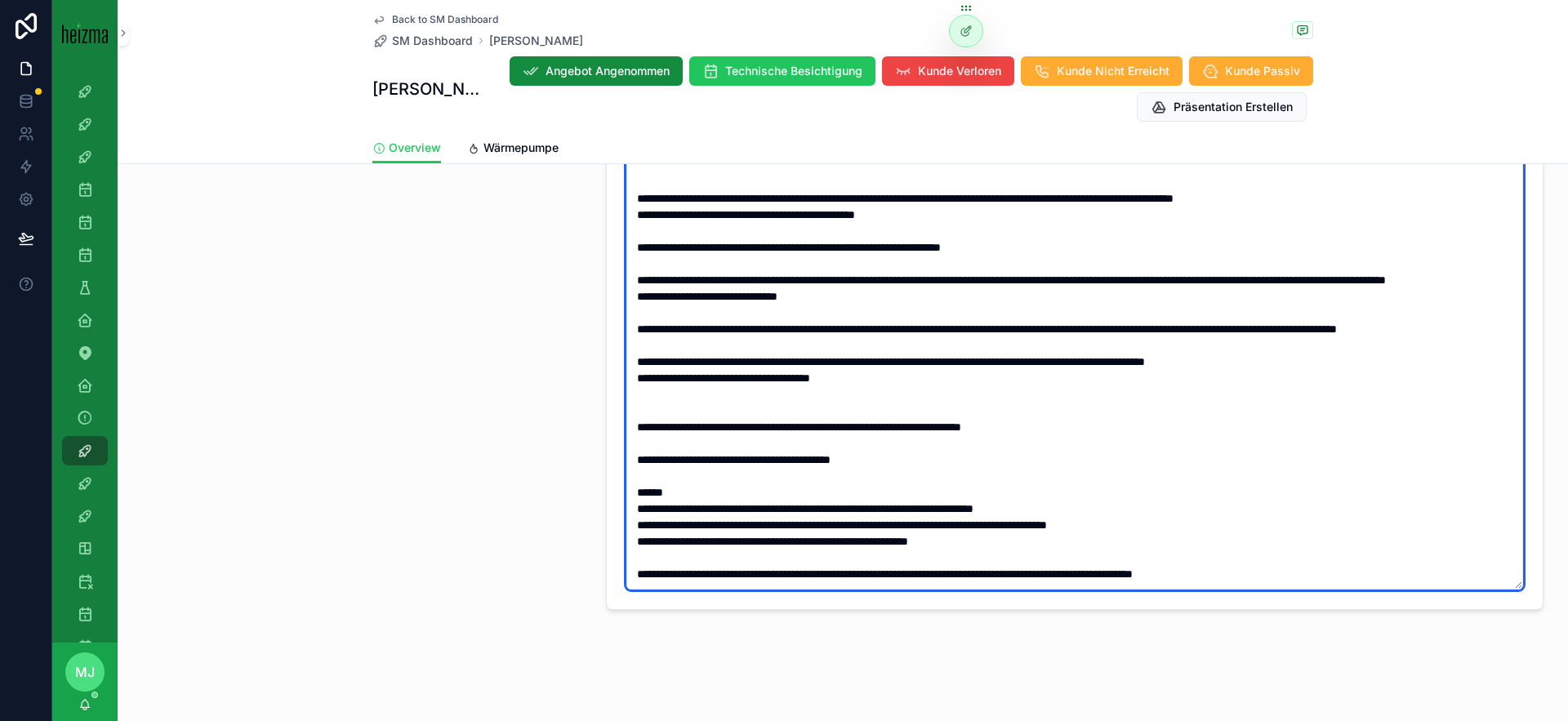
click at [1169, 532] on textarea "scrollable content" at bounding box center [1075, 337] width 897 height 505
click at [1373, 583] on textarea "scrollable content" at bounding box center [1075, 337] width 897 height 505
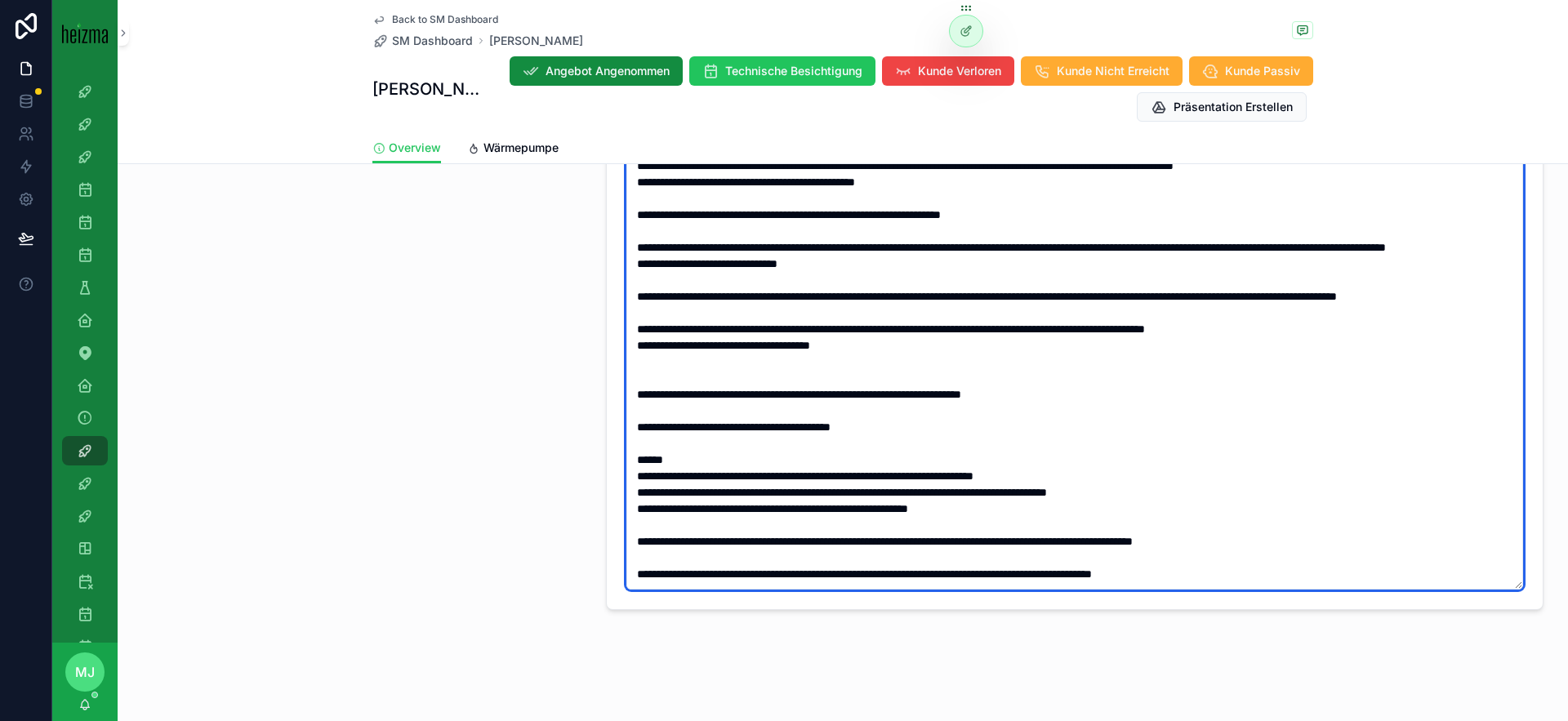
type textarea "**********"
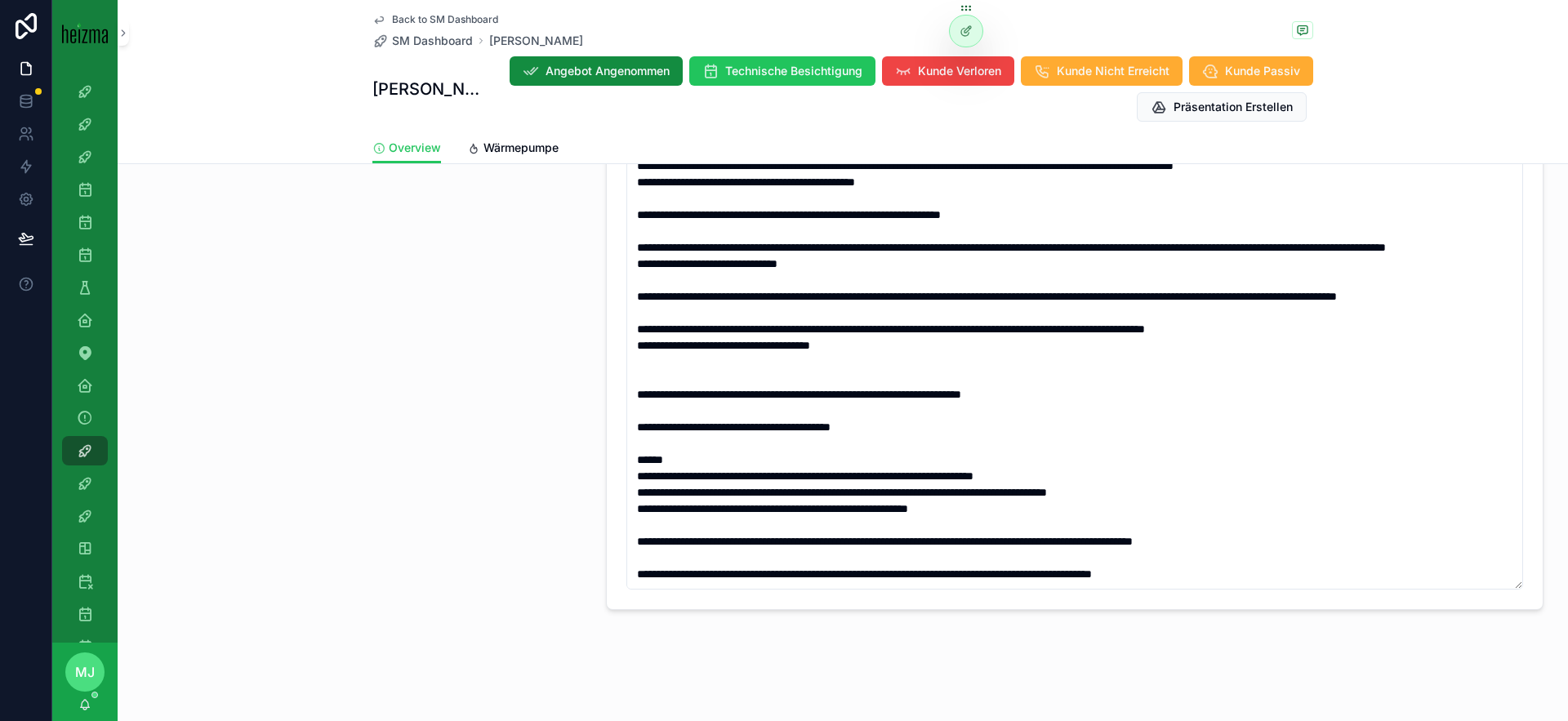
drag, startPoint x: 542, startPoint y: 570, endPoint x: 587, endPoint y: 581, distance: 46.3
click at [405, 34] on span "SM Dashboard" at bounding box center [432, 41] width 80 height 16
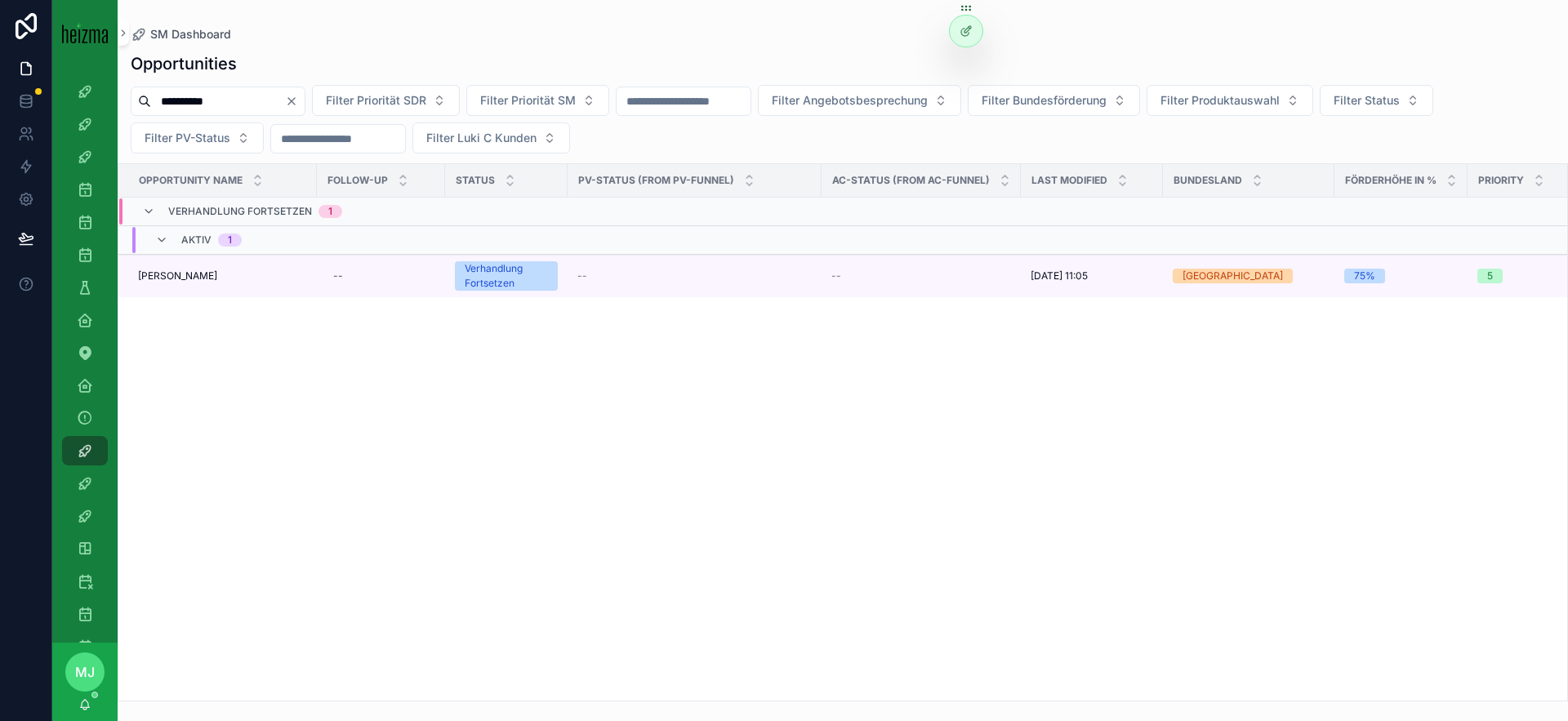
click at [203, 107] on input "**********" at bounding box center [218, 102] width 134 height 23
type input "*********"
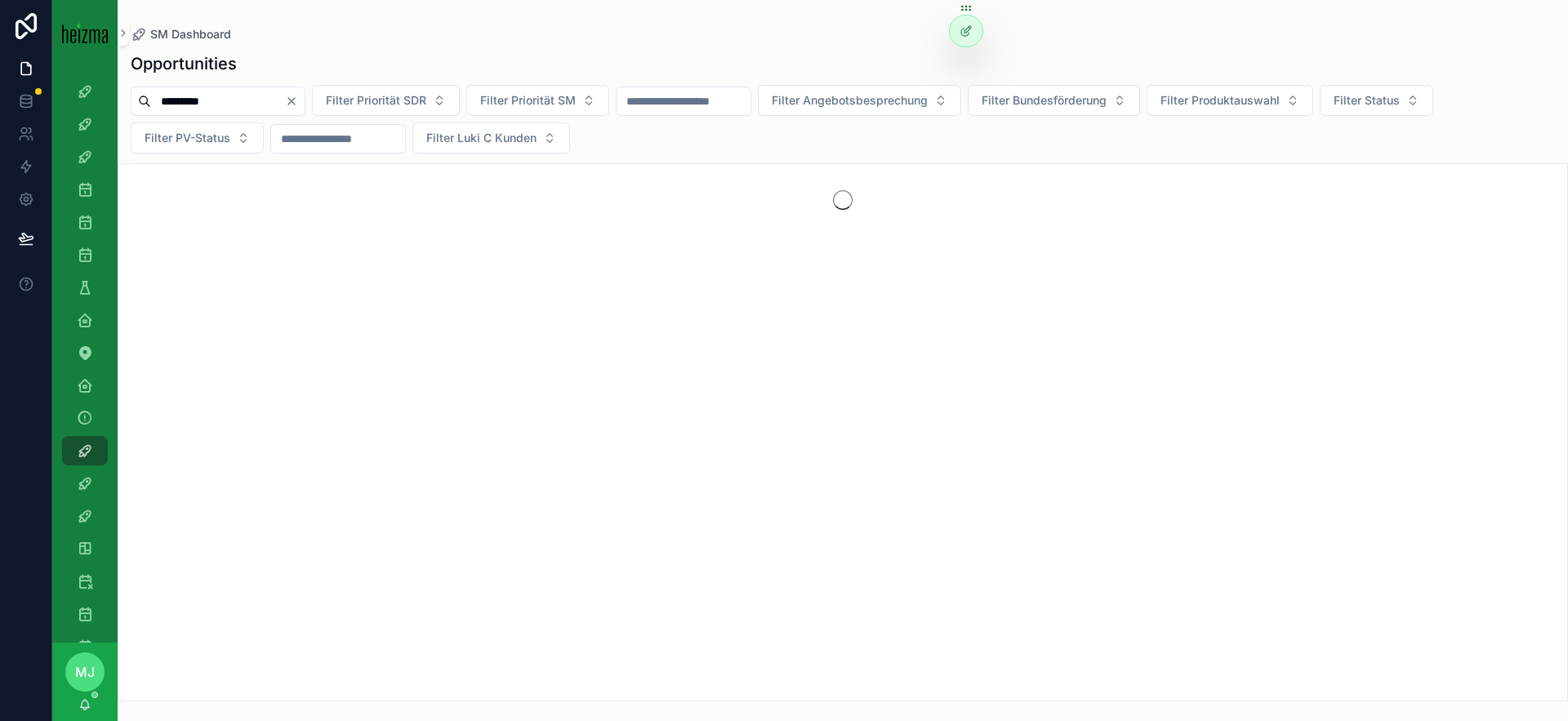
click at [275, 164] on div "scrollable content" at bounding box center [843, 433] width 1450 height 539
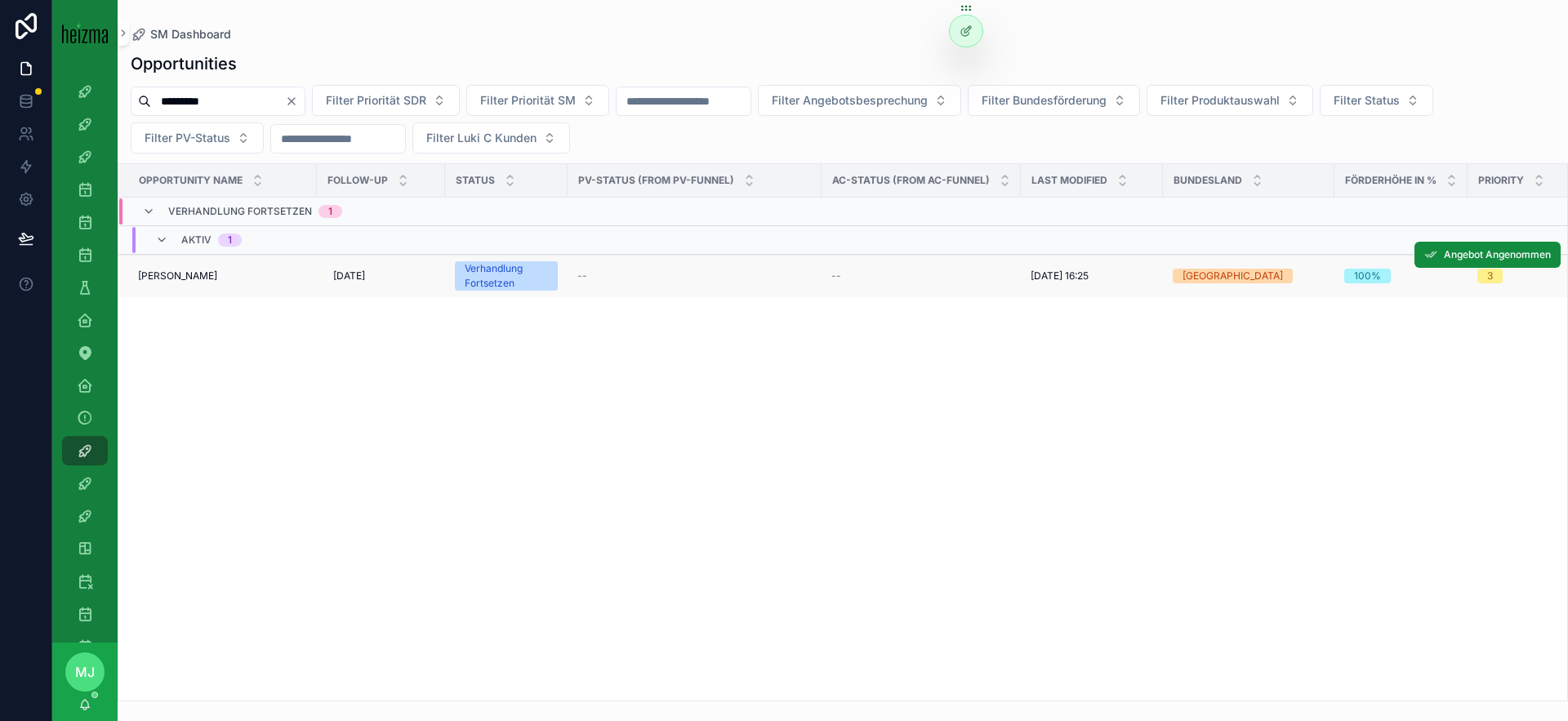
click at [165, 281] on span "Amir Rasidovic" at bounding box center [178, 276] width 80 height 13
